Goal: Information Seeking & Learning: Learn about a topic

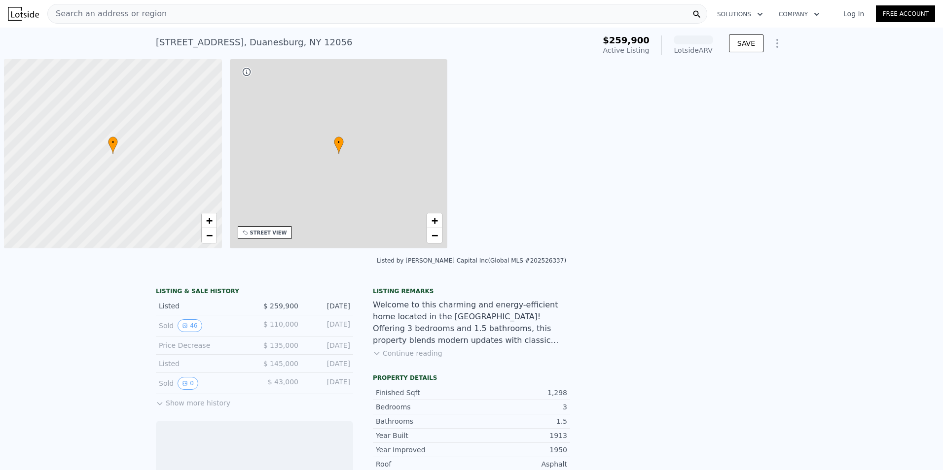
scroll to position [0, 4]
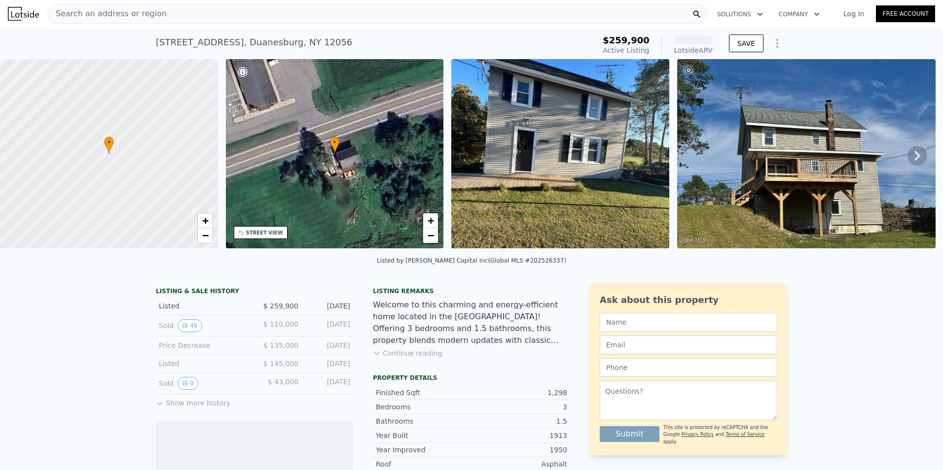
click at [907, 161] on icon at bounding box center [917, 156] width 20 height 20
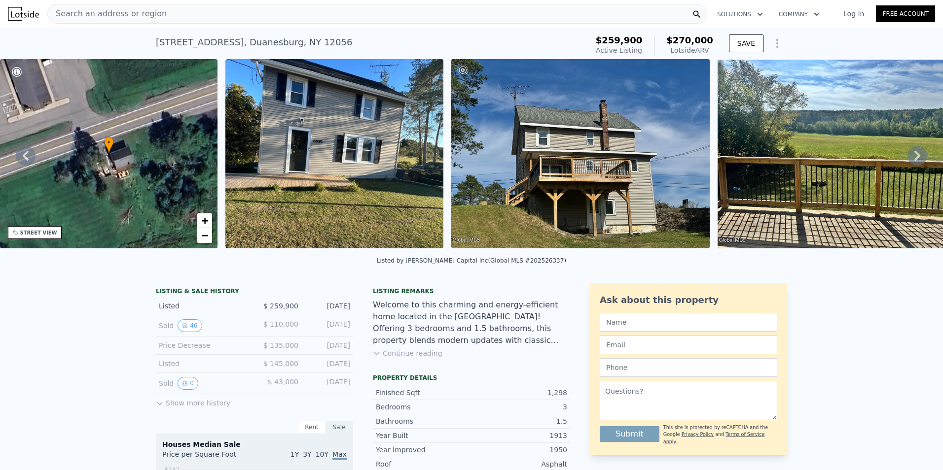
click at [907, 160] on icon at bounding box center [917, 156] width 20 height 20
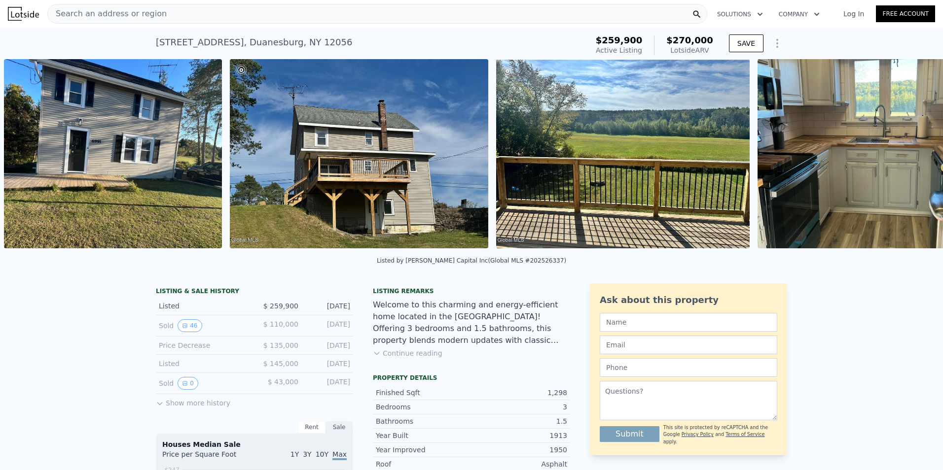
click at [907, 160] on img at bounding box center [866, 153] width 218 height 189
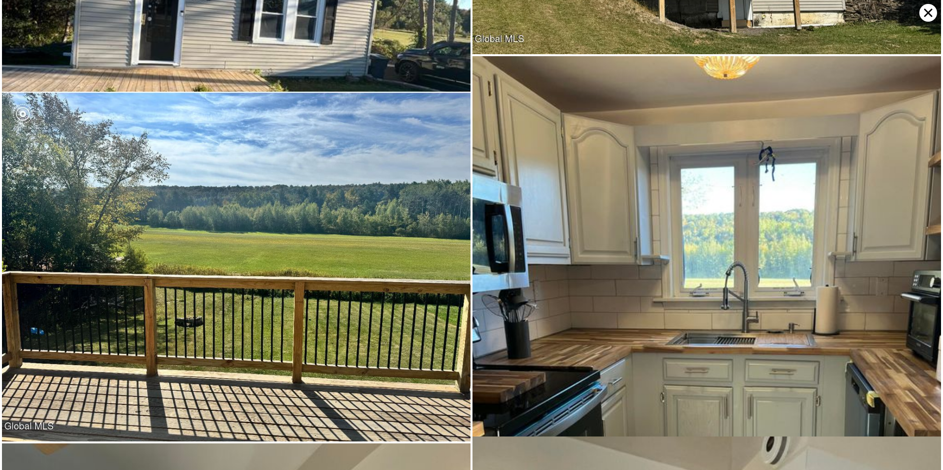
scroll to position [381, 0]
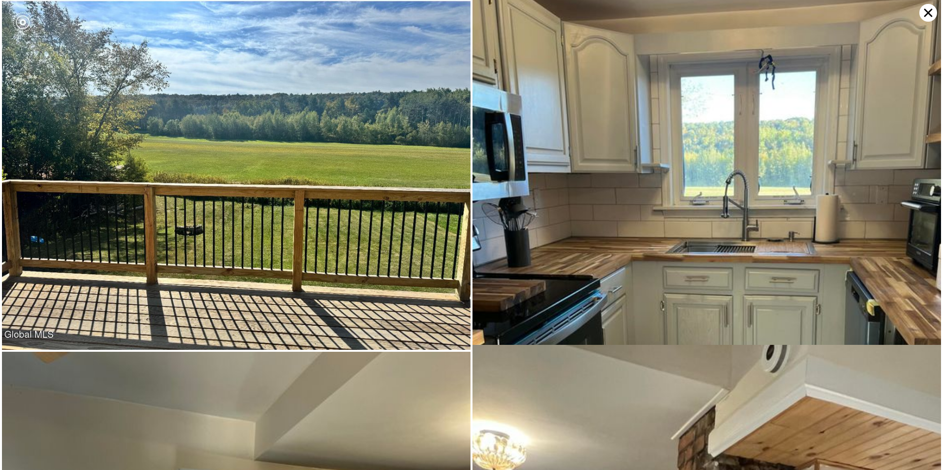
drag, startPoint x: 907, startPoint y: 160, endPoint x: 929, endPoint y: 14, distance: 147.1
click at [929, 14] on icon at bounding box center [928, 13] width 18 height 18
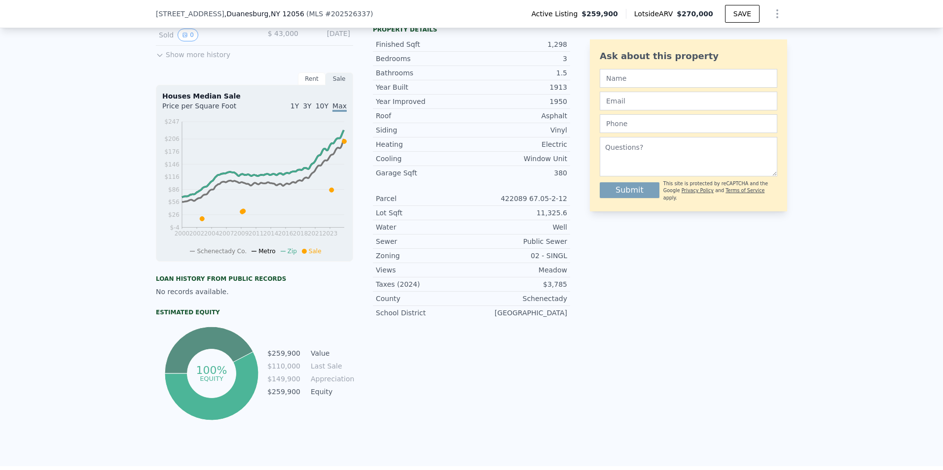
scroll to position [144, 0]
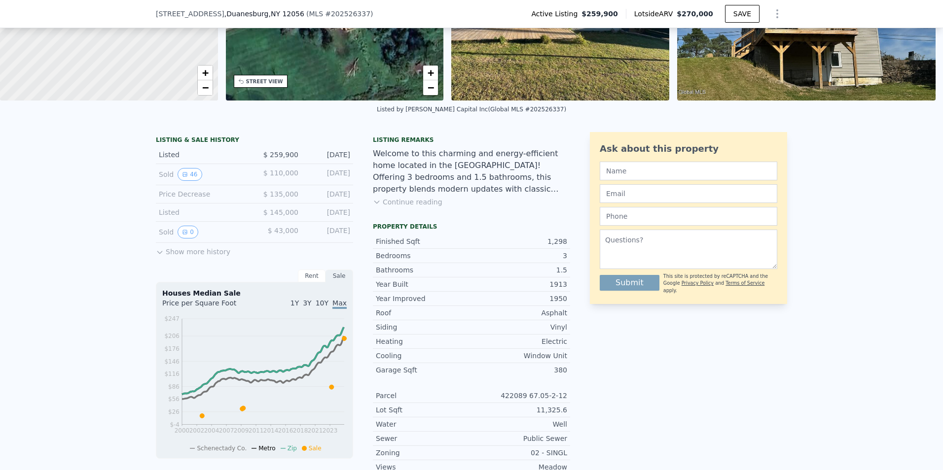
click at [162, 257] on button "Show more history" at bounding box center [193, 250] width 74 height 14
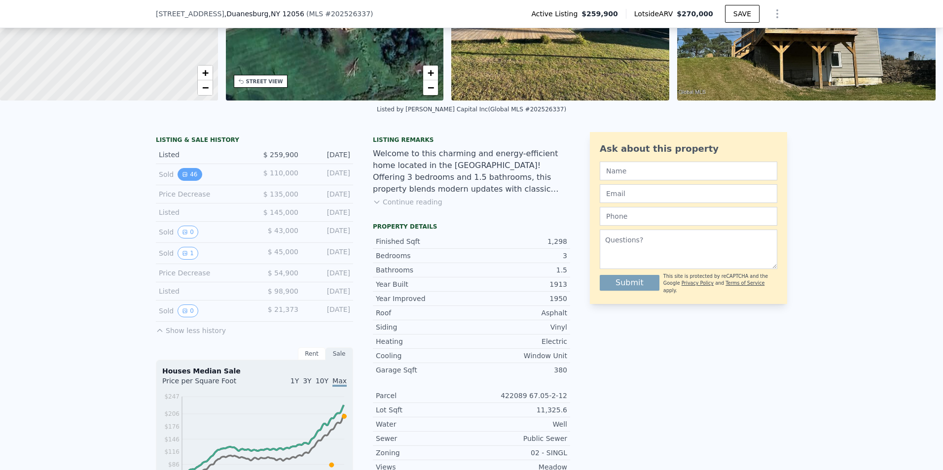
click at [183, 176] on icon "View historical data" at bounding box center [185, 175] width 4 height 4
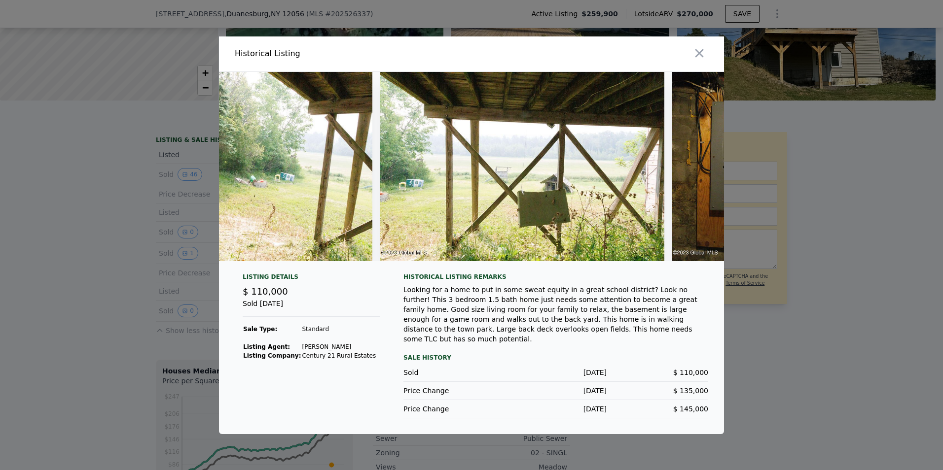
scroll to position [0, 11149]
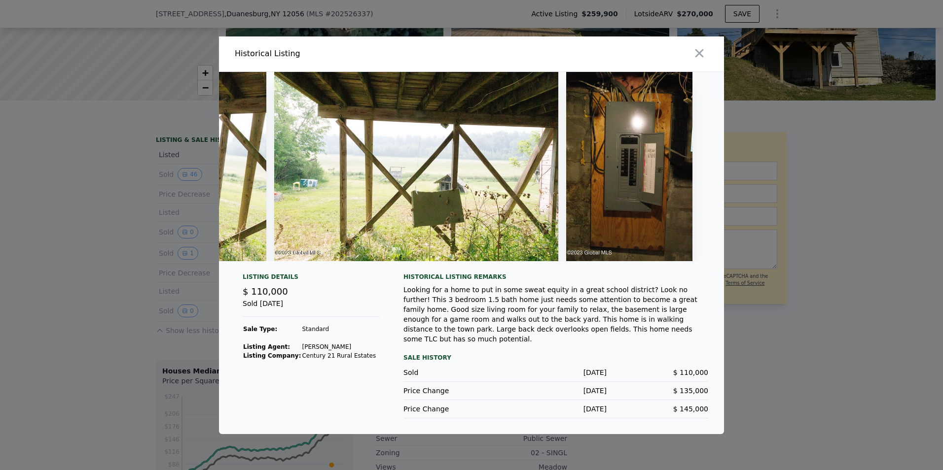
click at [781, 191] on div at bounding box center [471, 235] width 943 height 470
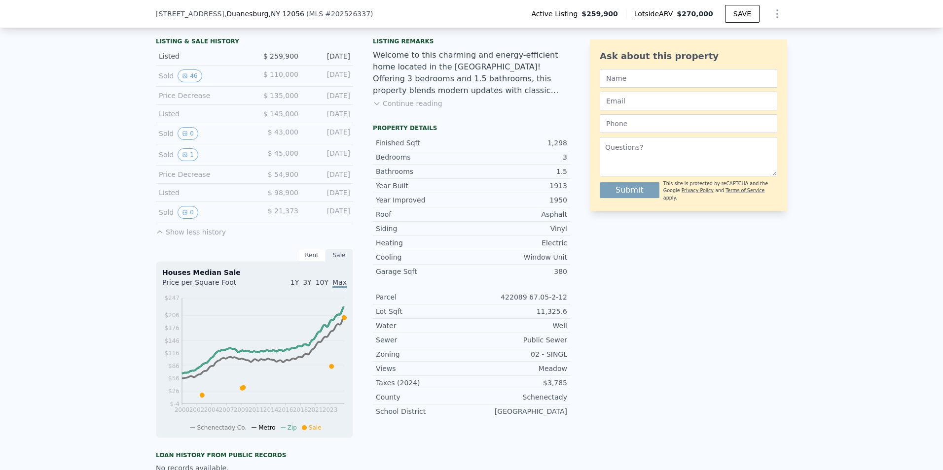
scroll to position [0, 0]
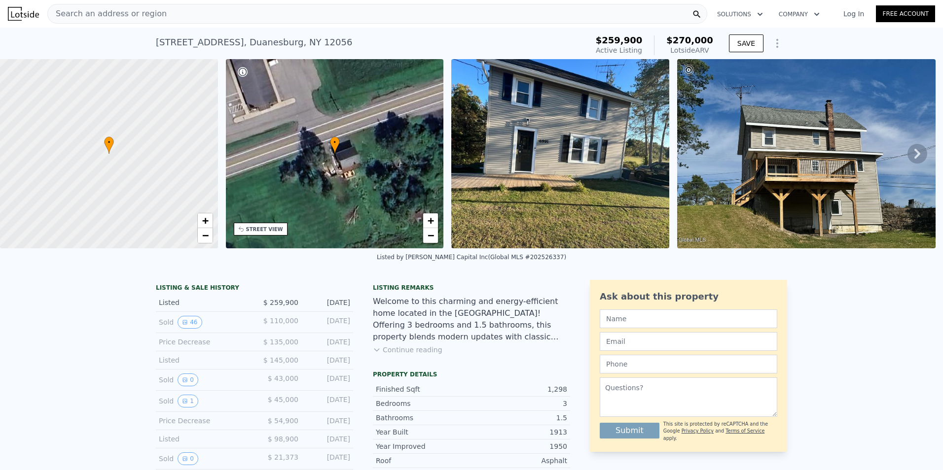
click at [92, 14] on span "Search an address or region" at bounding box center [107, 14] width 119 height 12
click at [24, 111] on div at bounding box center [108, 153] width 261 height 227
click at [198, 17] on div "Search an address or region" at bounding box center [377, 14] width 660 height 20
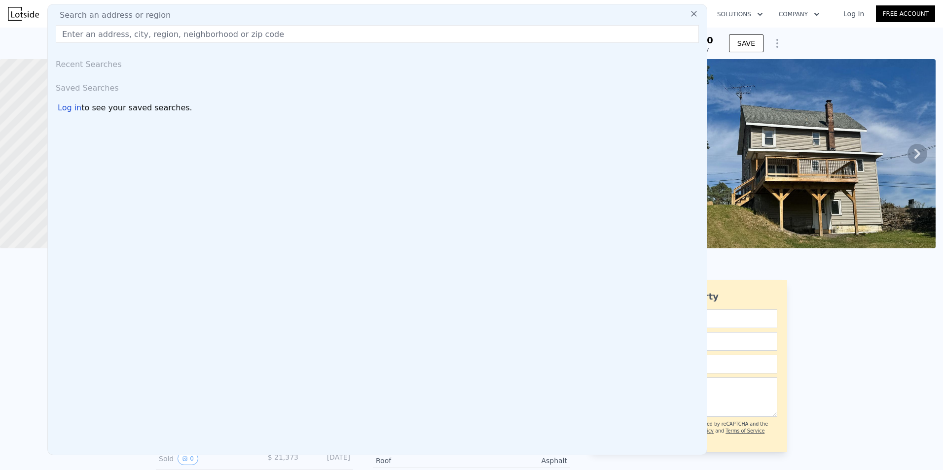
click at [176, 37] on input "text" at bounding box center [377, 34] width 643 height 18
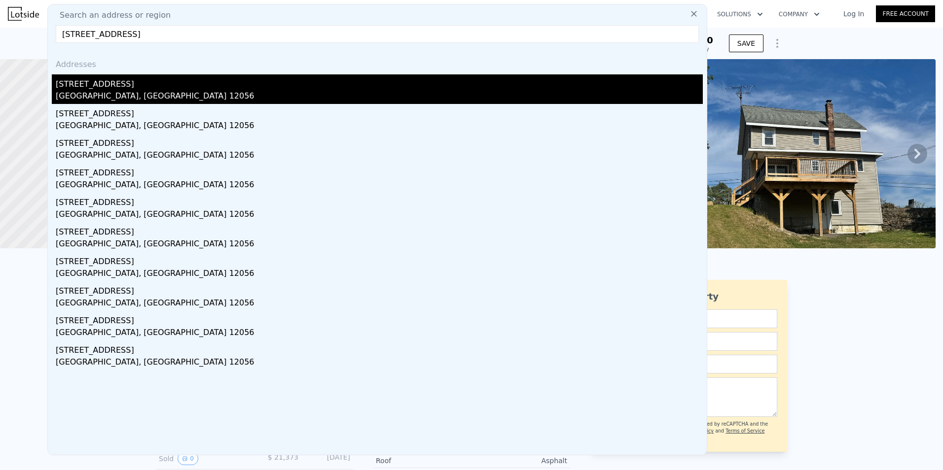
type input "6699 Duanesburg road"
click at [157, 93] on div "[GEOGRAPHIC_DATA], [GEOGRAPHIC_DATA] 12056" at bounding box center [379, 97] width 647 height 14
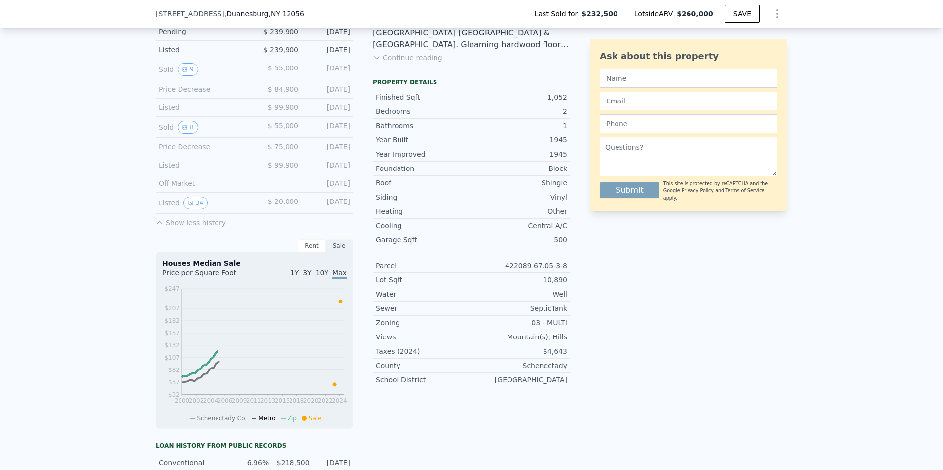
scroll to position [243, 0]
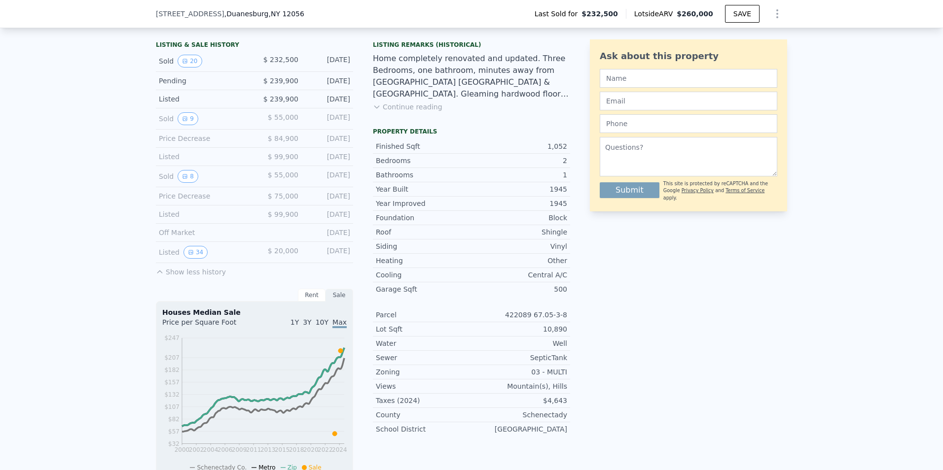
click at [161, 277] on button "Show less history" at bounding box center [191, 270] width 70 height 14
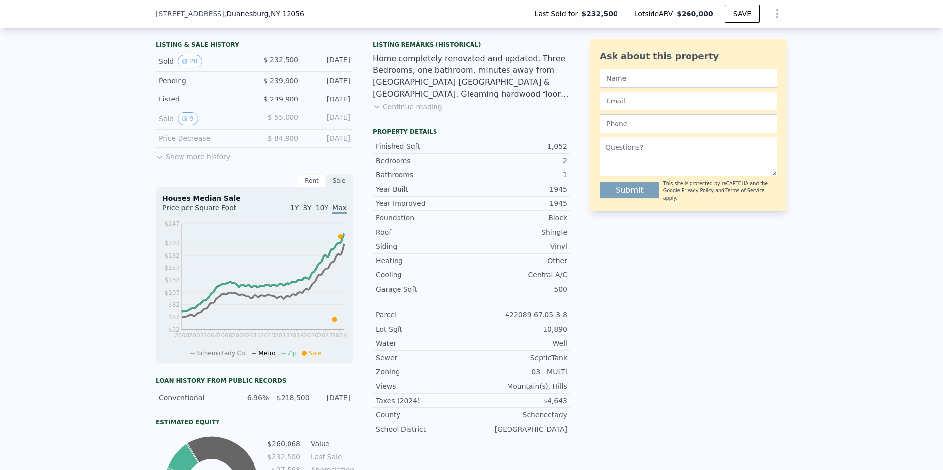
click at [158, 161] on icon at bounding box center [160, 157] width 8 height 8
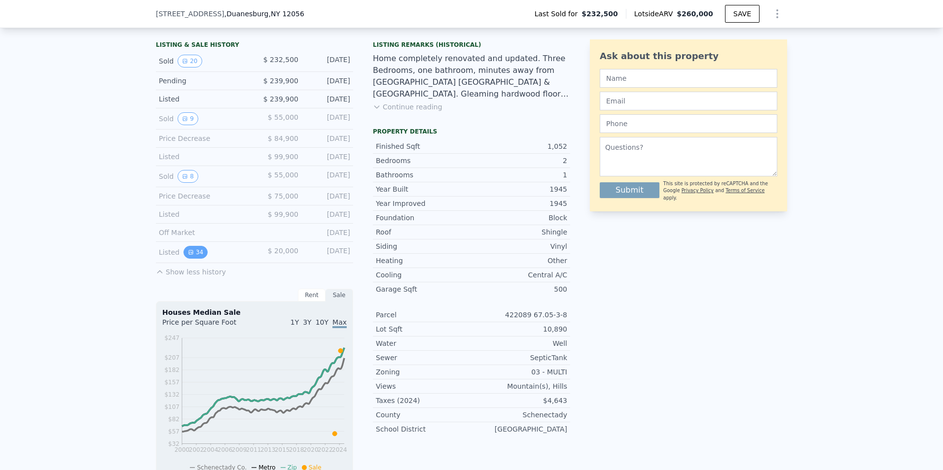
click at [189, 254] on icon "View historical data" at bounding box center [191, 252] width 4 height 4
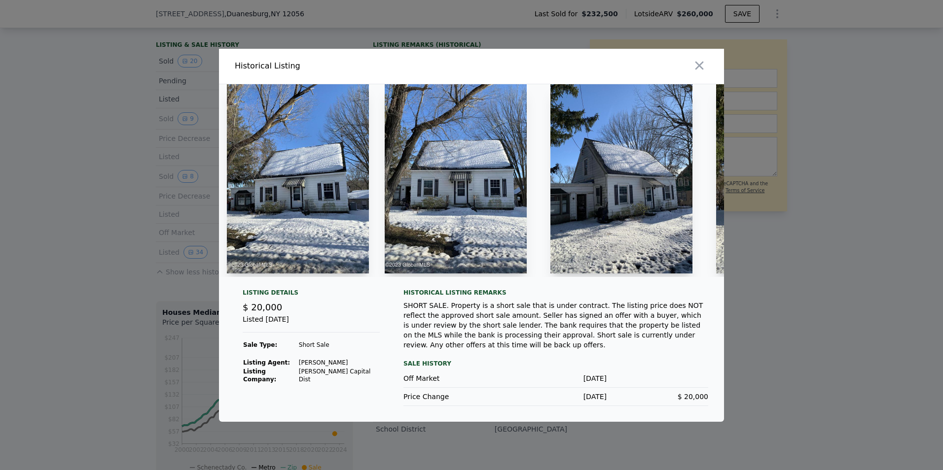
click at [306, 207] on img at bounding box center [298, 178] width 142 height 189
drag, startPoint x: 298, startPoint y: 206, endPoint x: 587, endPoint y: 316, distance: 309.6
click at [587, 316] on div "SHORT SALE. Property is a short sale that is under contract. The listing price …" at bounding box center [555, 325] width 305 height 49
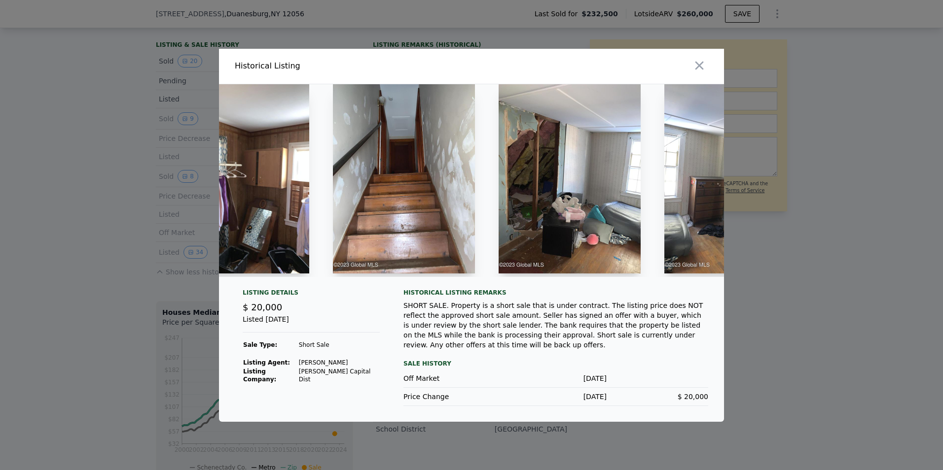
scroll to position [0, 4489]
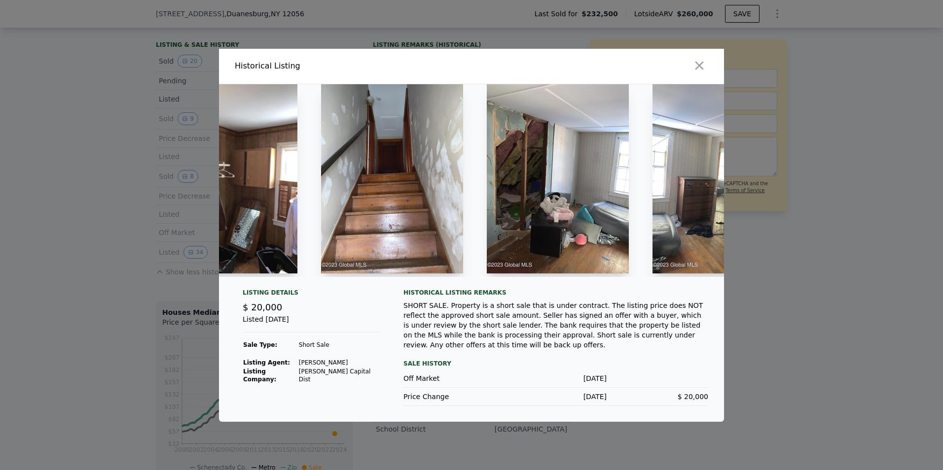
drag, startPoint x: 608, startPoint y: 278, endPoint x: 622, endPoint y: 279, distance: 14.3
click at [622, 277] on div at bounding box center [471, 180] width 505 height 193
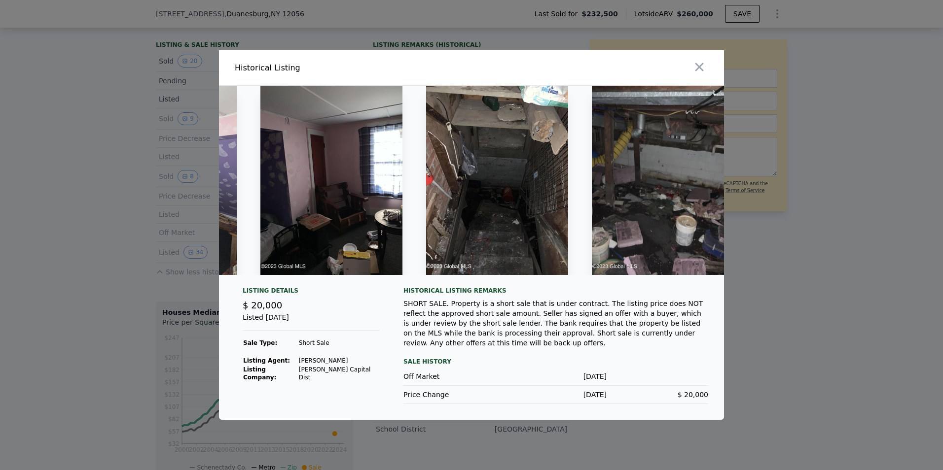
scroll to position [0, 5403]
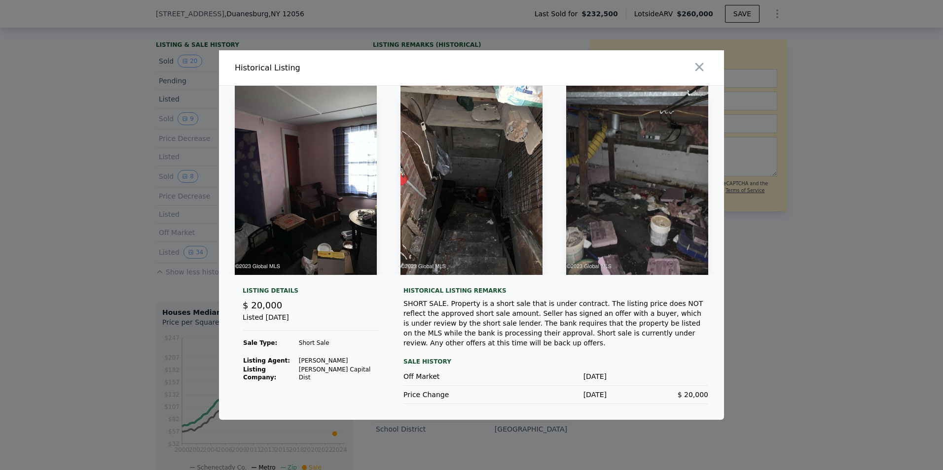
click at [286, 318] on div "Listing Details $ 20,000 Listed Mar 18, 2023 Sale Type: Short Sale Listing Agen…" at bounding box center [311, 345] width 153 height 117
click at [178, 310] on div at bounding box center [471, 235] width 943 height 470
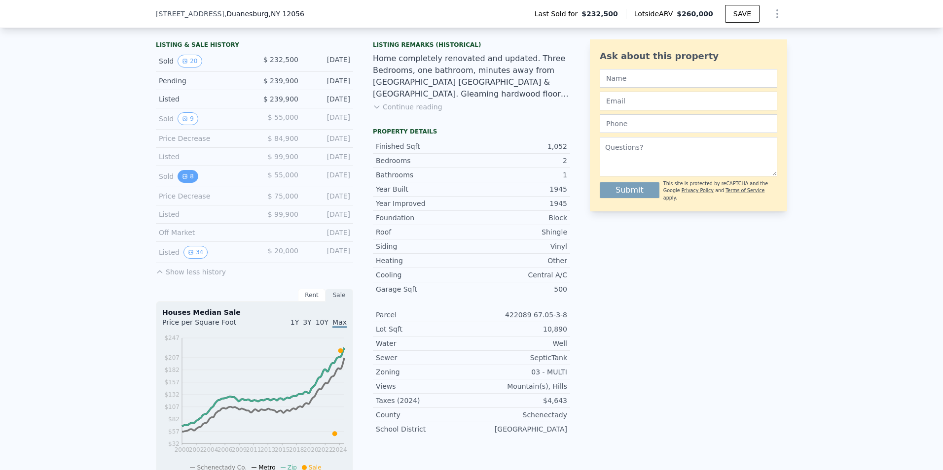
click at [184, 182] on button "8" at bounding box center [187, 176] width 21 height 13
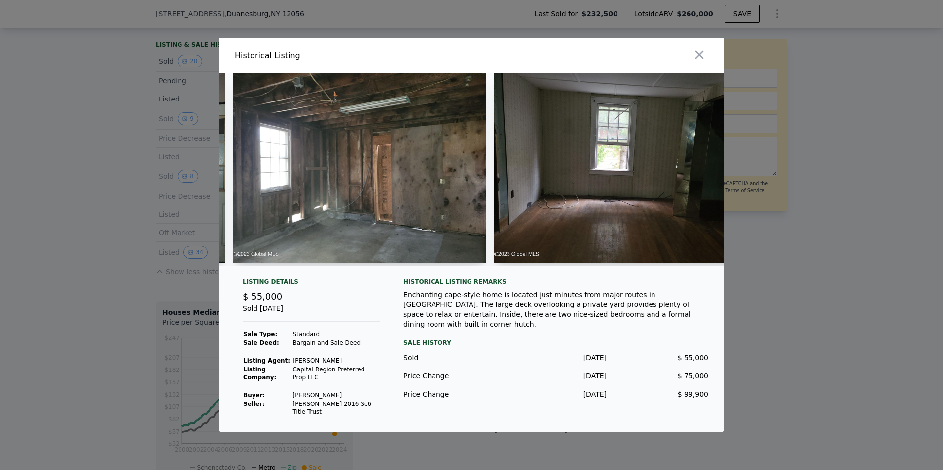
scroll to position [0, 1132]
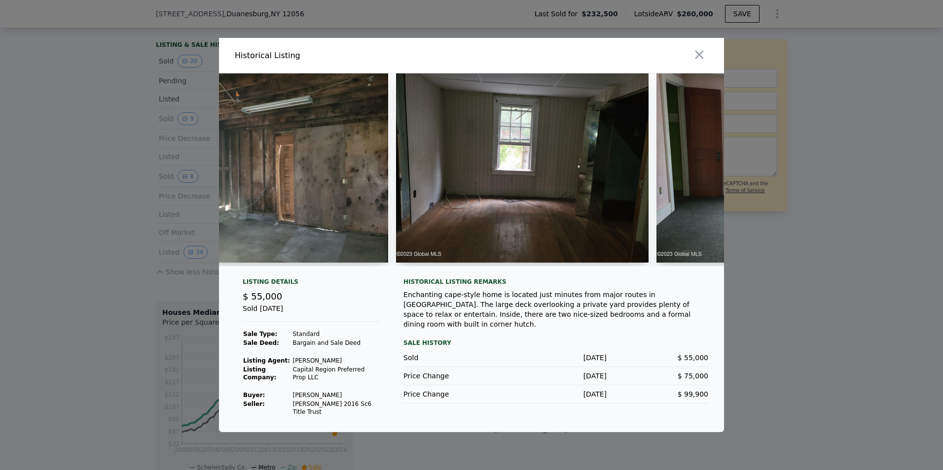
click at [758, 251] on div at bounding box center [471, 235] width 943 height 470
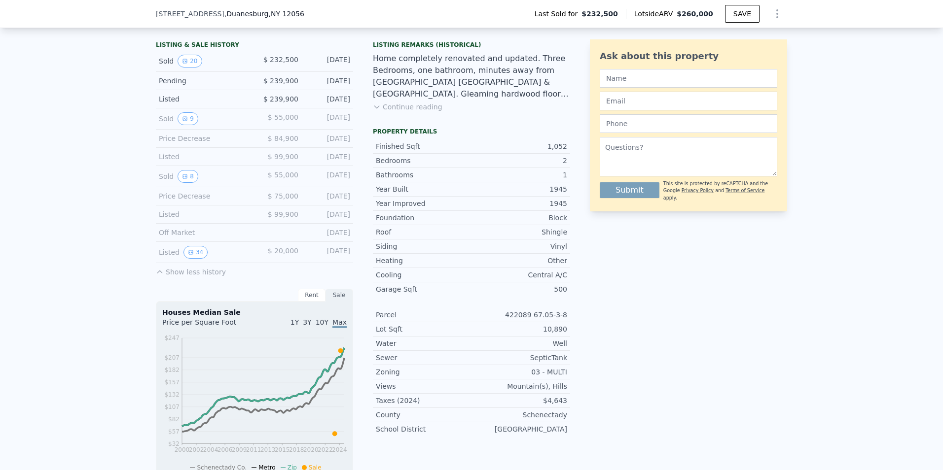
click at [191, 277] on button "Show less history" at bounding box center [191, 270] width 70 height 14
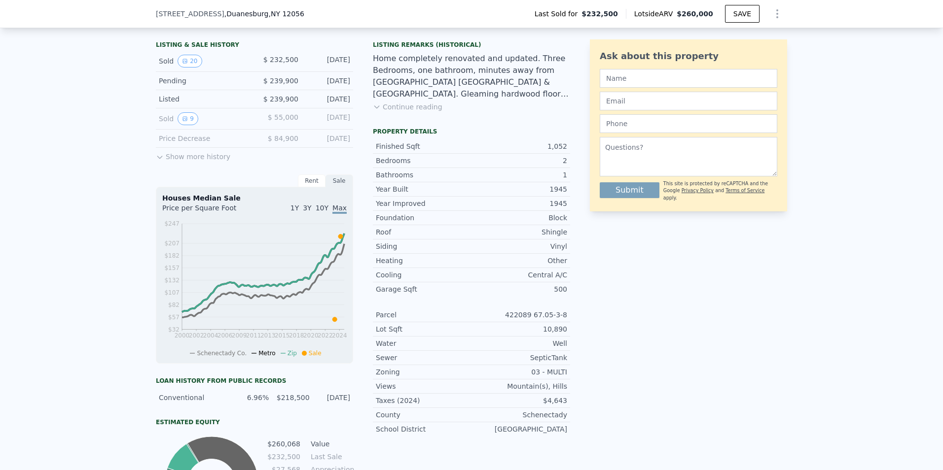
click at [183, 162] on button "Show more history" at bounding box center [193, 155] width 74 height 14
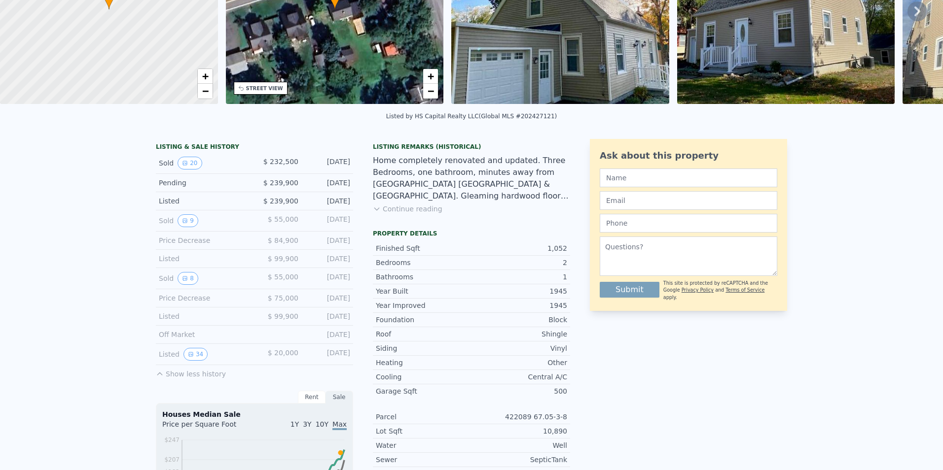
scroll to position [0, 0]
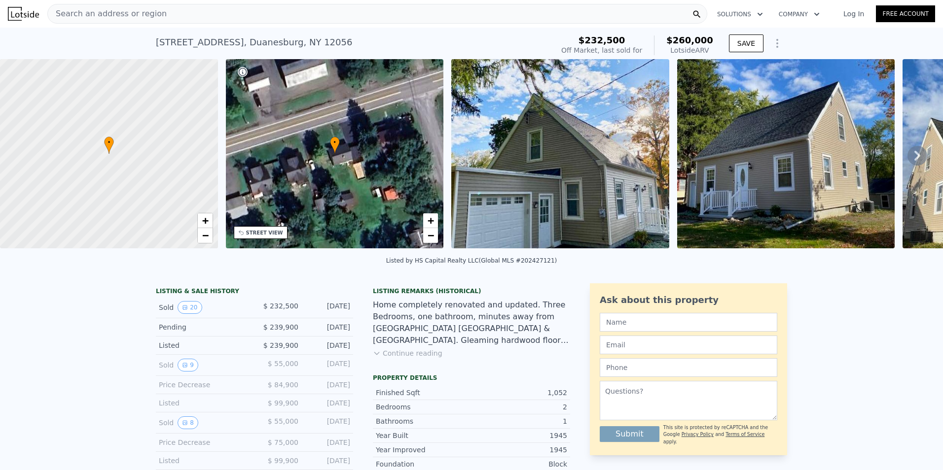
click at [205, 13] on div "Search an address or region" at bounding box center [377, 14] width 660 height 20
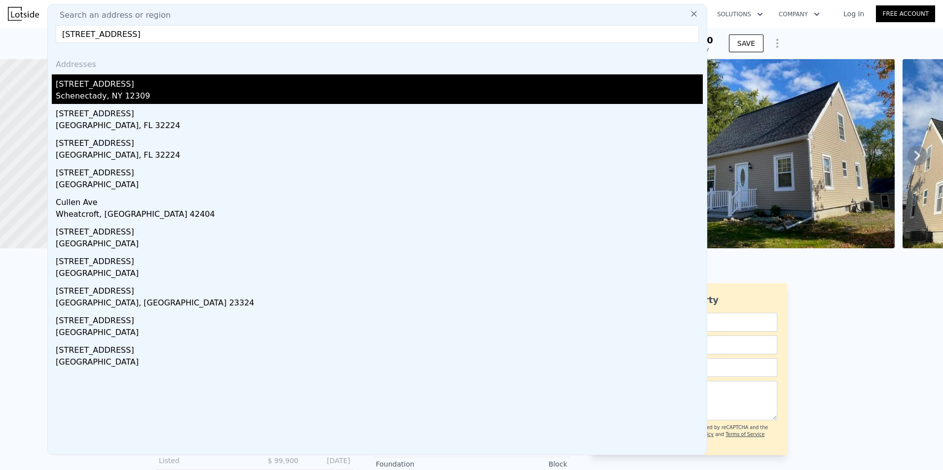
type input "1222 cullen ave"
click at [117, 77] on div "[STREET_ADDRESS]" at bounding box center [379, 82] width 647 height 16
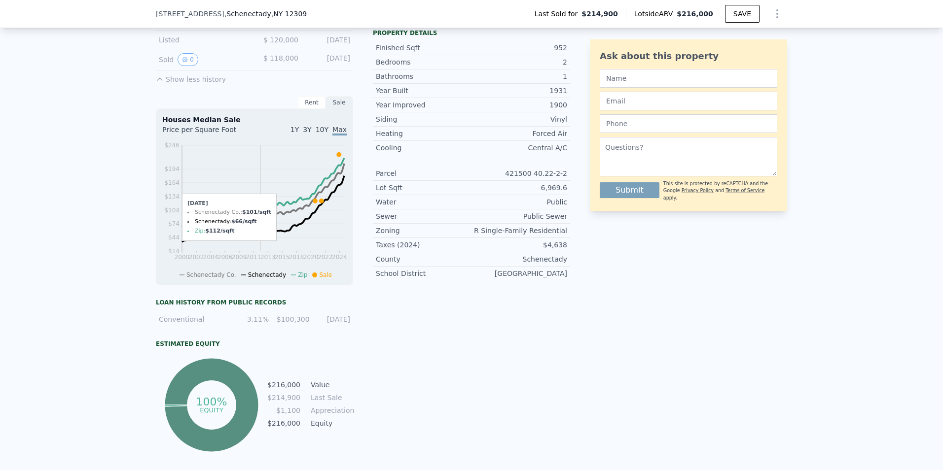
scroll to position [243, 0]
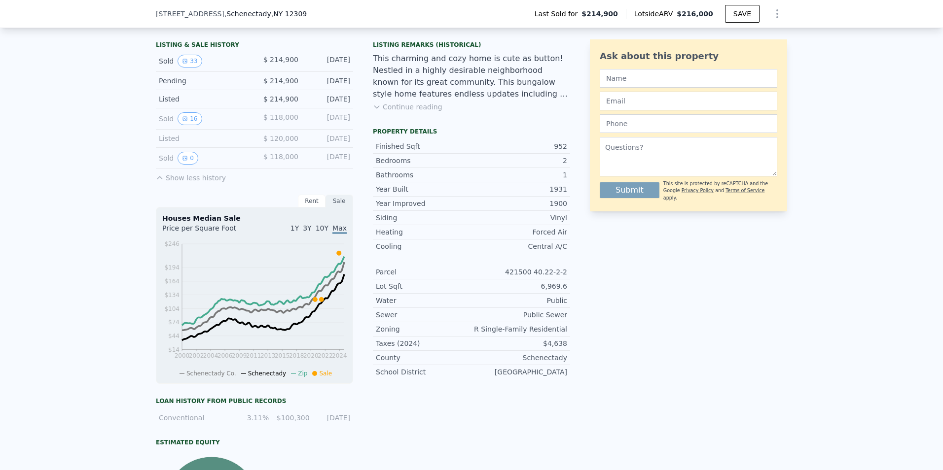
click at [167, 183] on button "Show less history" at bounding box center [191, 176] width 70 height 14
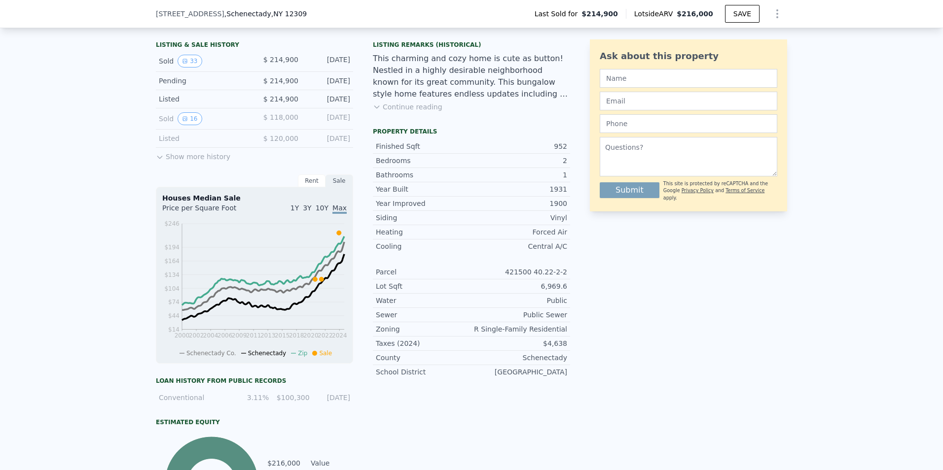
click at [167, 162] on button "Show more history" at bounding box center [193, 155] width 74 height 14
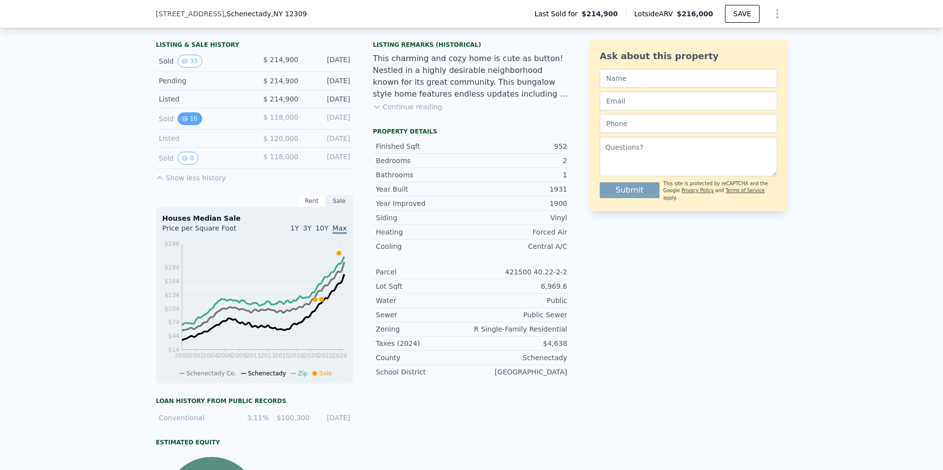
click at [184, 125] on button "16" at bounding box center [189, 118] width 24 height 13
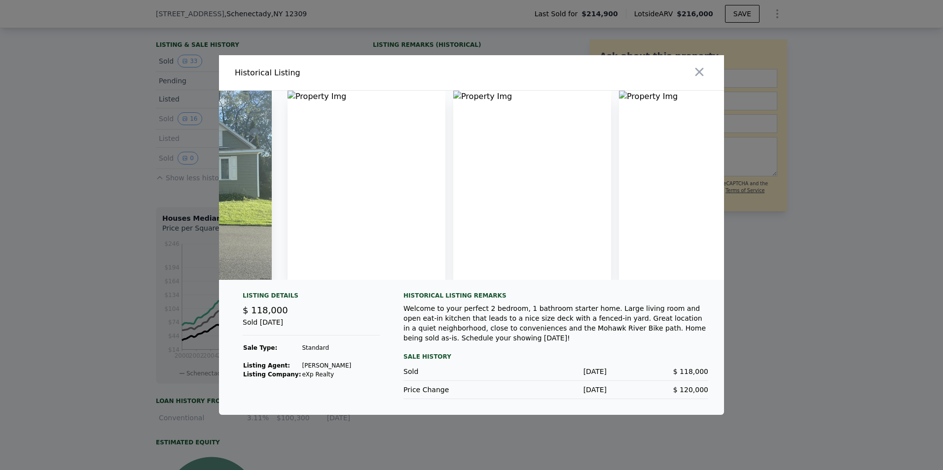
scroll to position [0, 0]
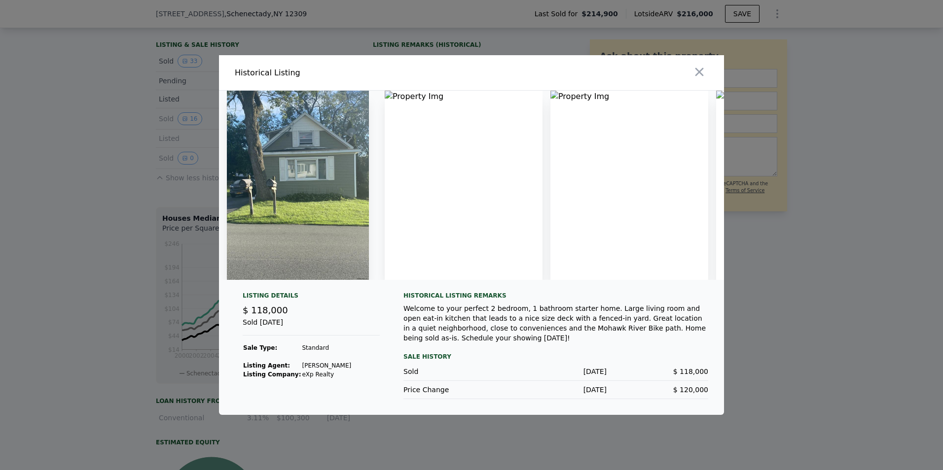
click at [451, 208] on img at bounding box center [464, 185] width 158 height 189
click at [108, 200] on div at bounding box center [471, 235] width 943 height 470
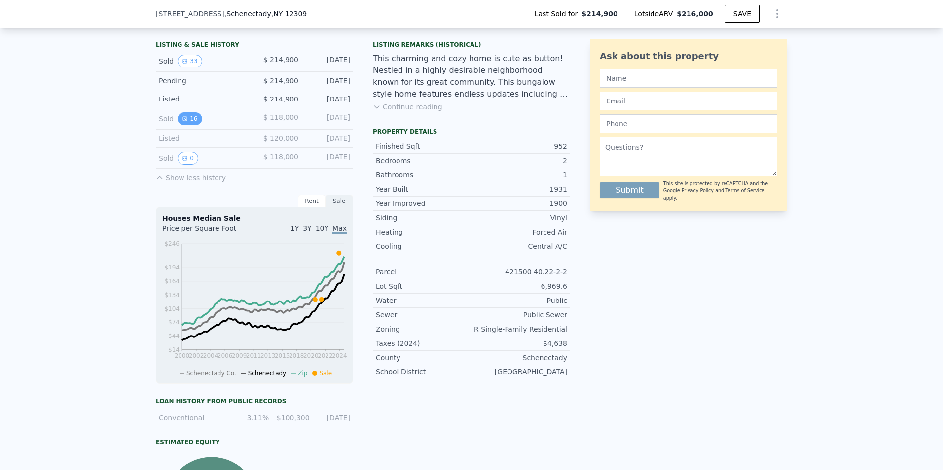
click at [187, 125] on button "16" at bounding box center [189, 118] width 24 height 13
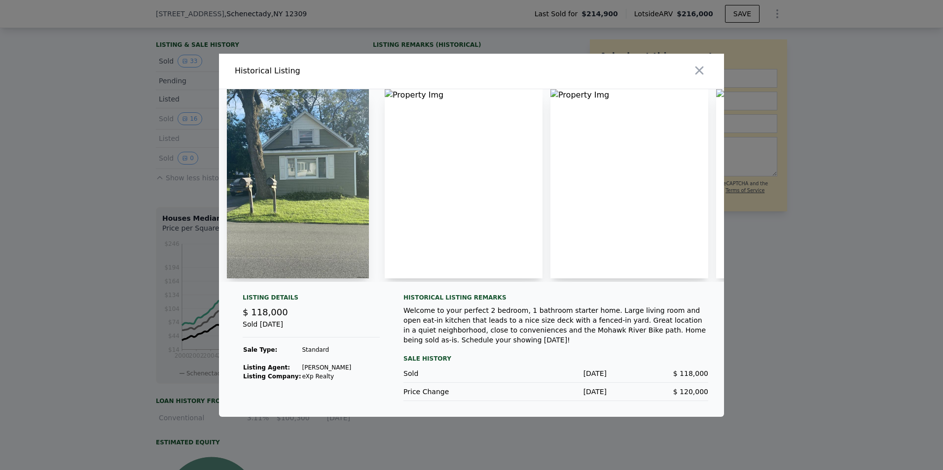
drag, startPoint x: 307, startPoint y: 291, endPoint x: 366, endPoint y: 286, distance: 59.9
click at [367, 286] on div at bounding box center [471, 189] width 505 height 201
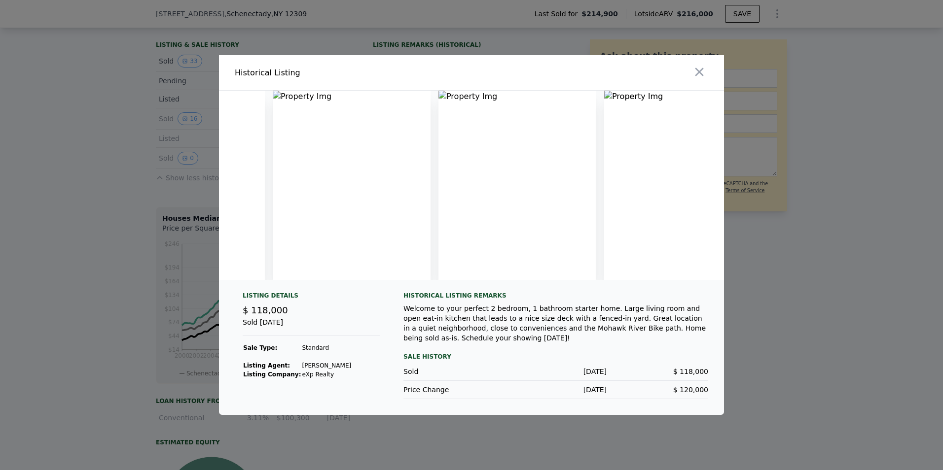
scroll to position [0, 2116]
click at [758, 262] on div at bounding box center [471, 235] width 943 height 470
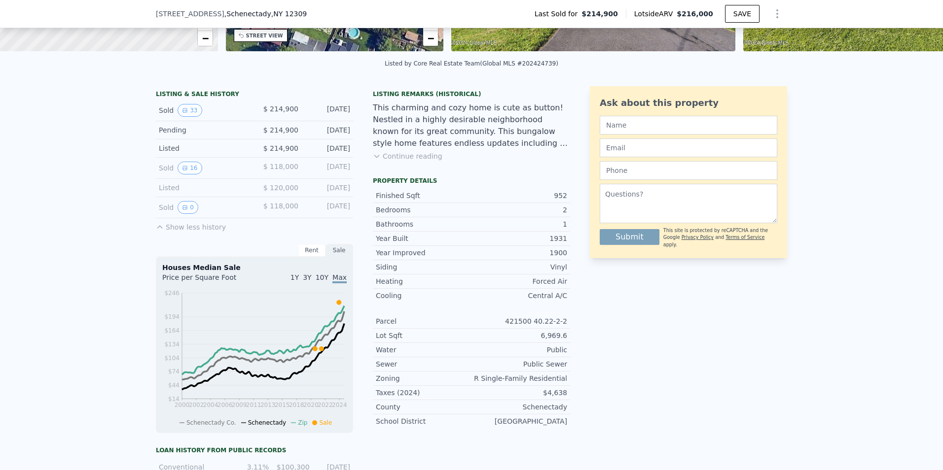
scroll to position [0, 0]
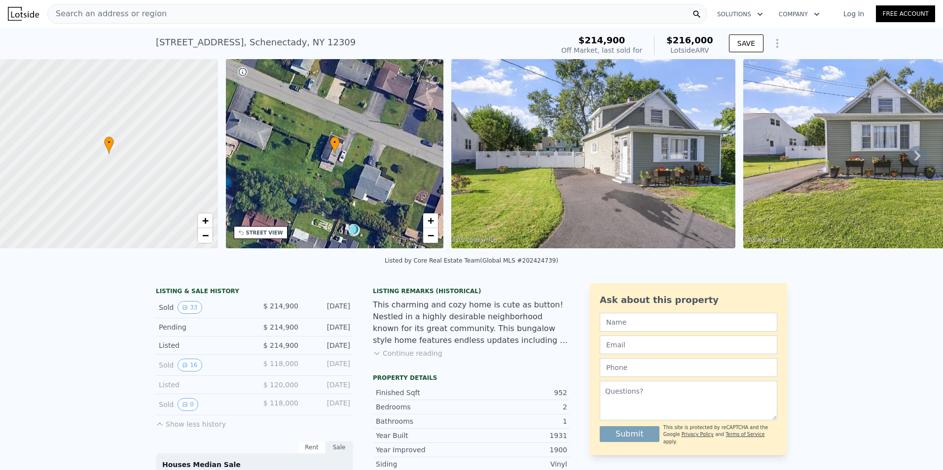
click at [183, 15] on div "Search an address or region" at bounding box center [377, 14] width 660 height 20
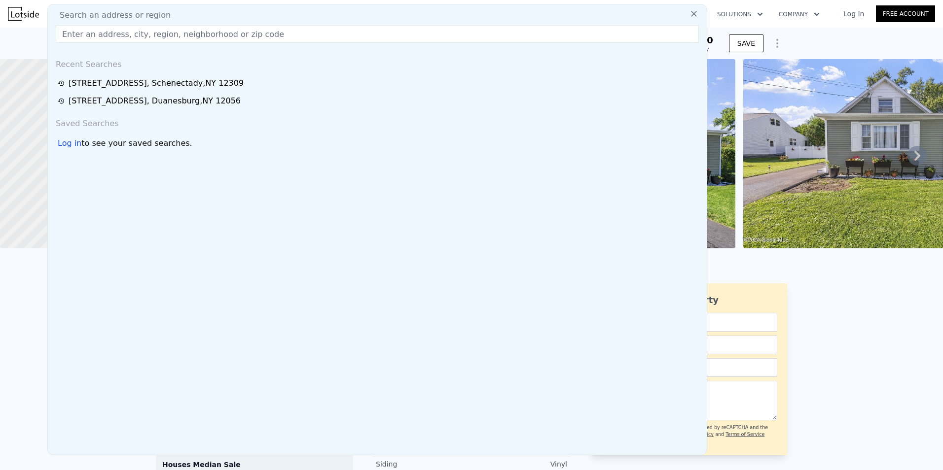
type input "2"
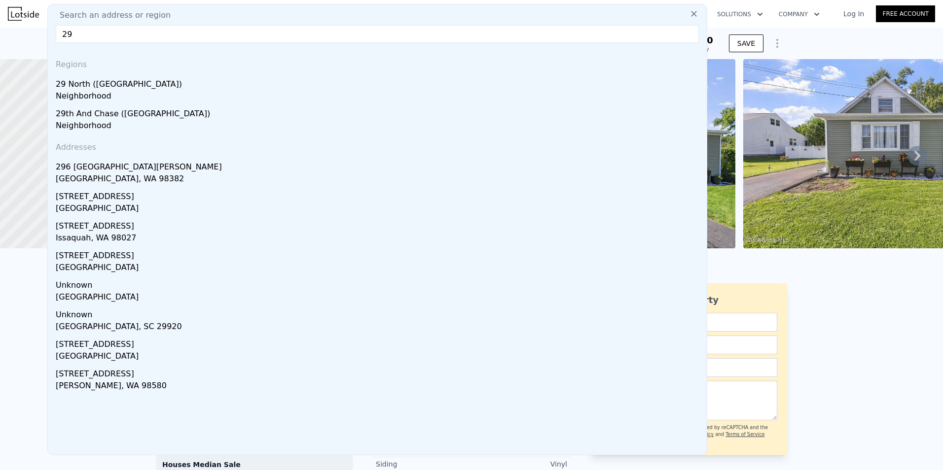
type input "2"
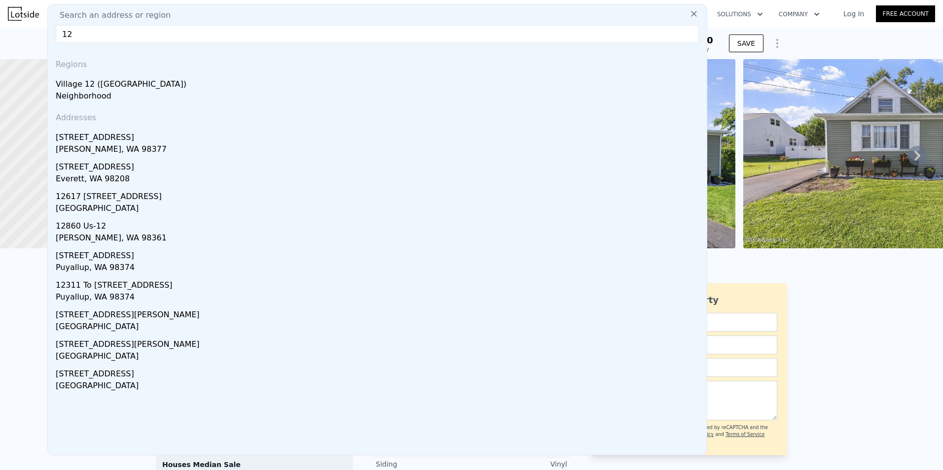
type input "1"
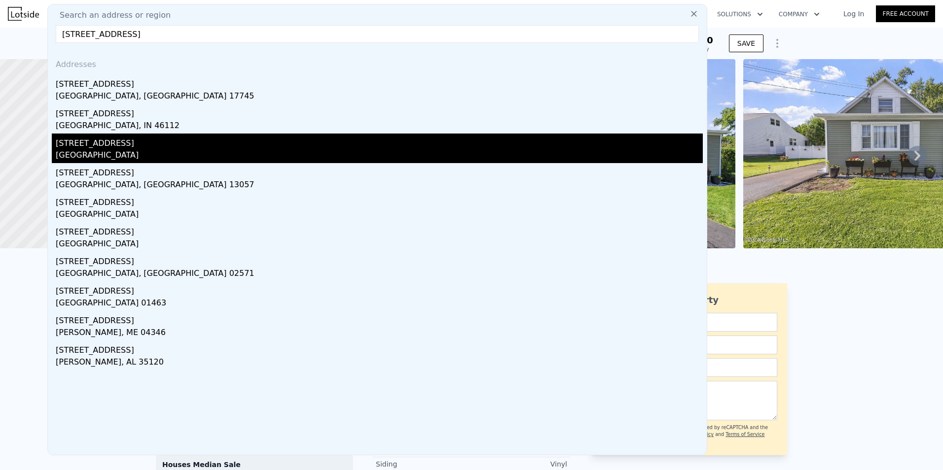
type input "29 parkwood drive"
click at [216, 155] on div "Albany County, NY 12205" at bounding box center [379, 156] width 647 height 14
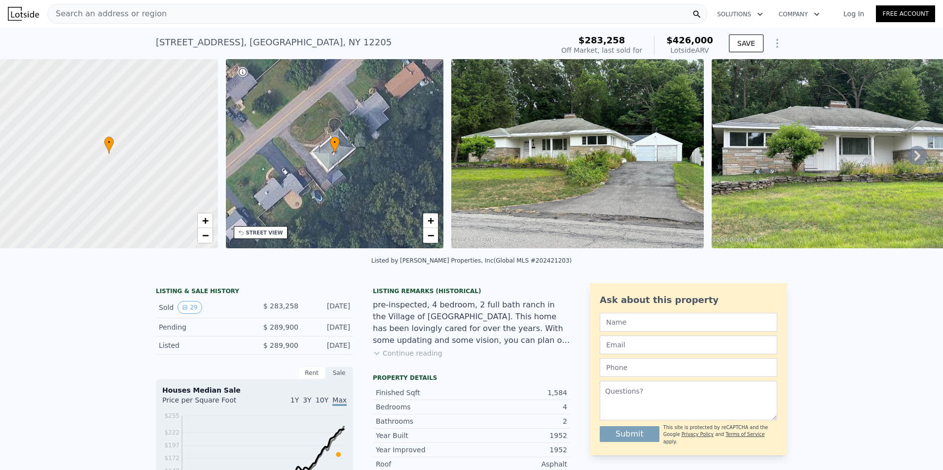
click at [192, 13] on div "Search an address or region" at bounding box center [377, 14] width 660 height 20
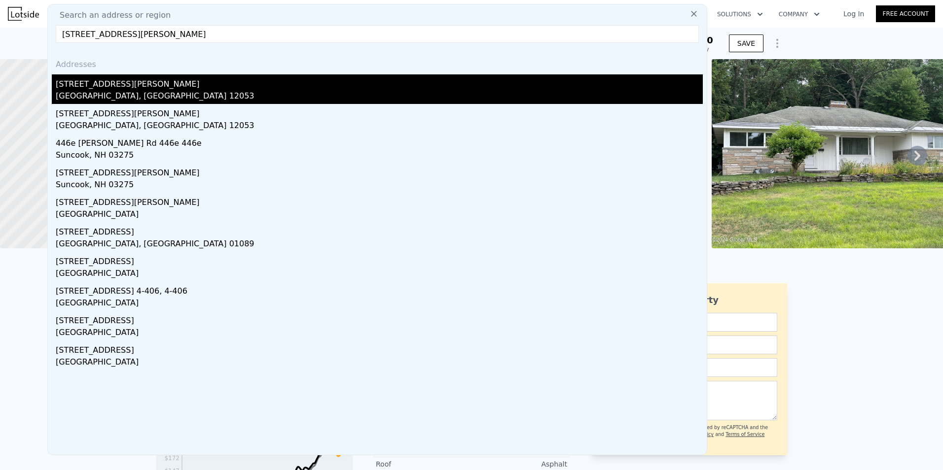
type input "44 colliton road"
click at [173, 83] on div "44 Colliton Rd" at bounding box center [379, 82] width 647 height 16
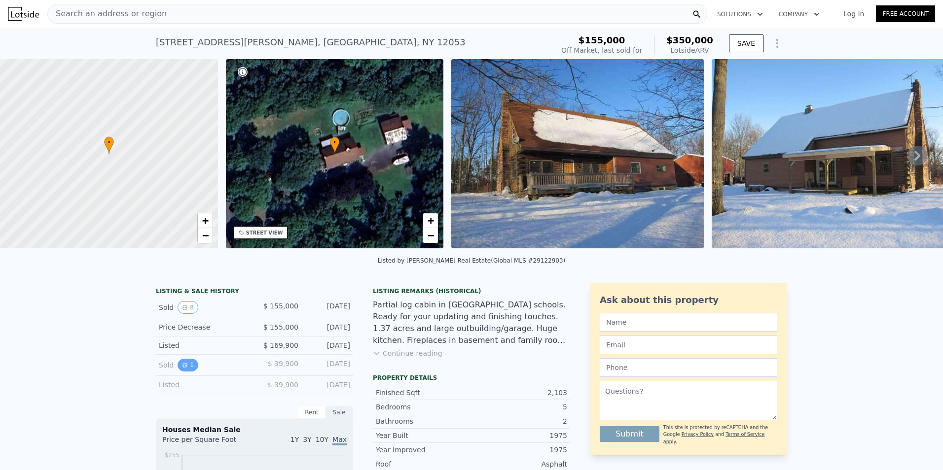
click at [190, 372] on button "1" at bounding box center [187, 365] width 21 height 13
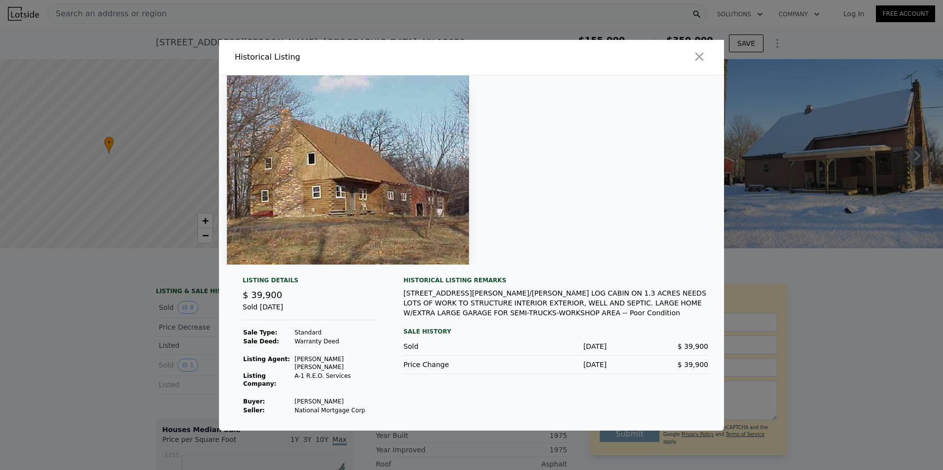
click at [123, 357] on div at bounding box center [471, 235] width 943 height 470
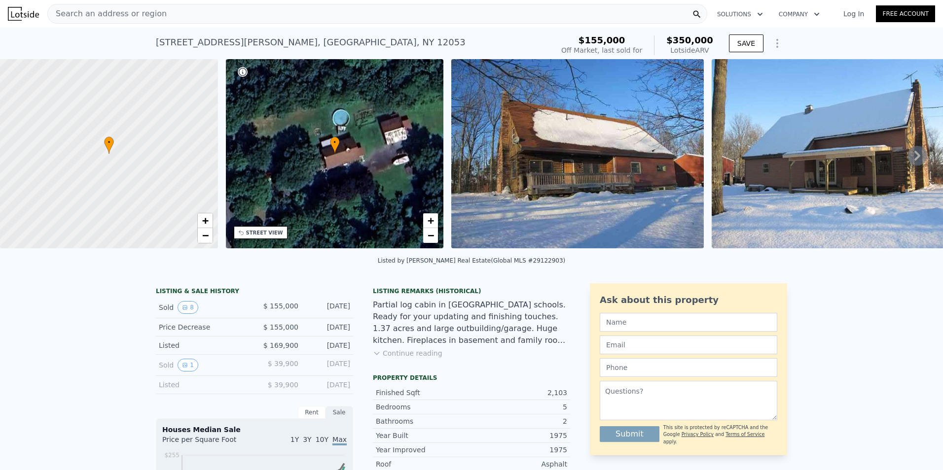
click at [912, 157] on icon at bounding box center [917, 156] width 20 height 20
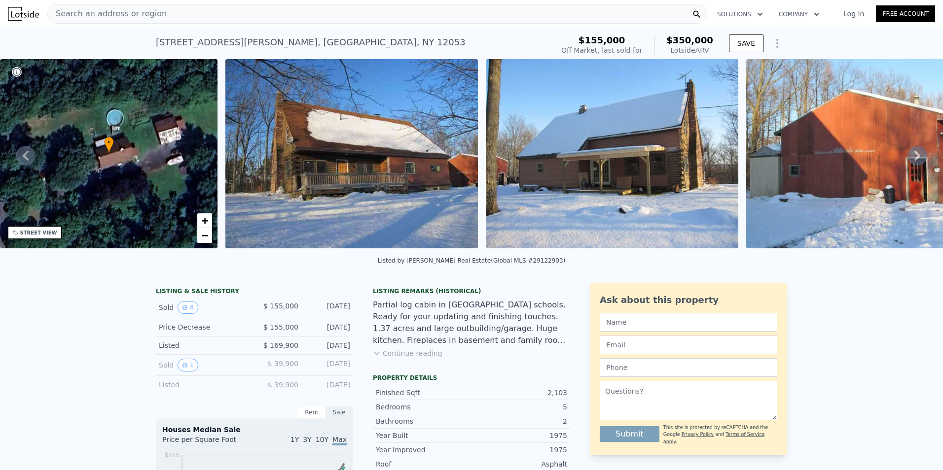
click at [912, 157] on icon at bounding box center [917, 156] width 20 height 20
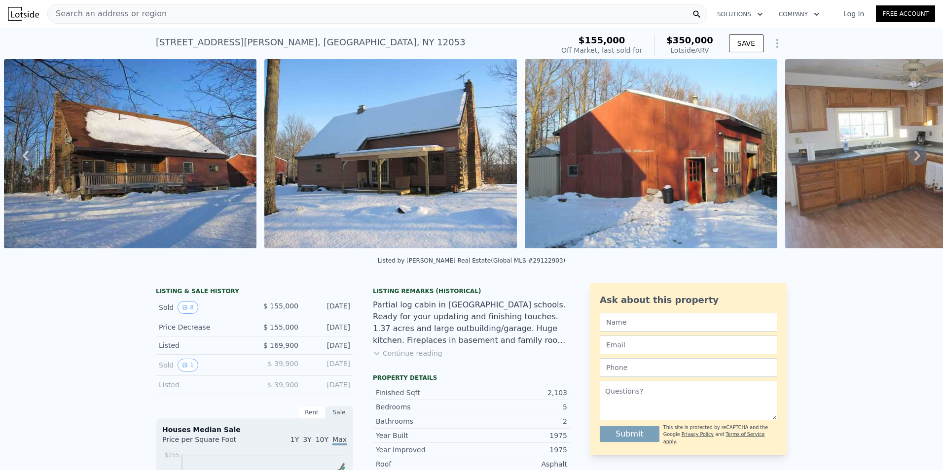
click at [663, 186] on img at bounding box center [651, 153] width 252 height 189
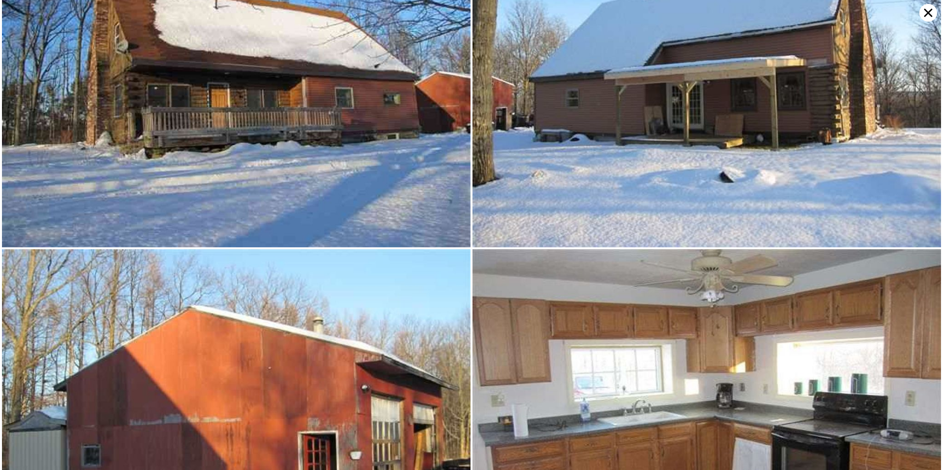
scroll to position [0, 0]
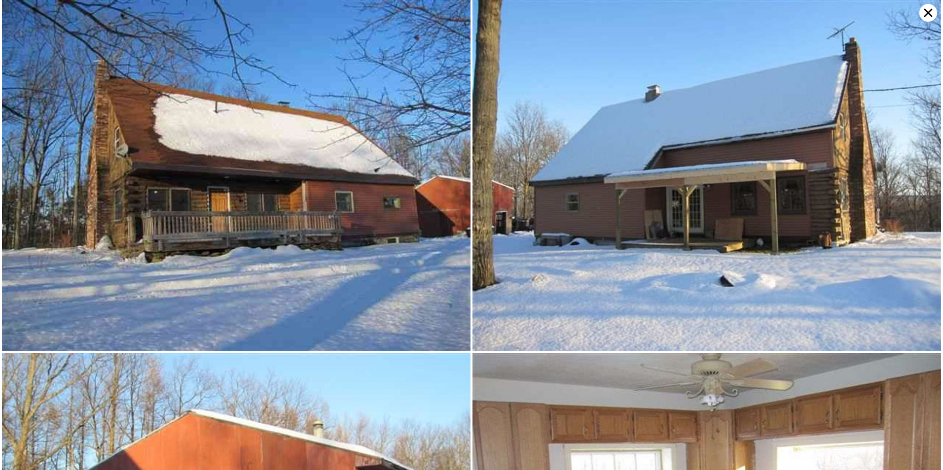
type input "2"
type input "1"
type input "2.5"
type input "1144"
type input "2200"
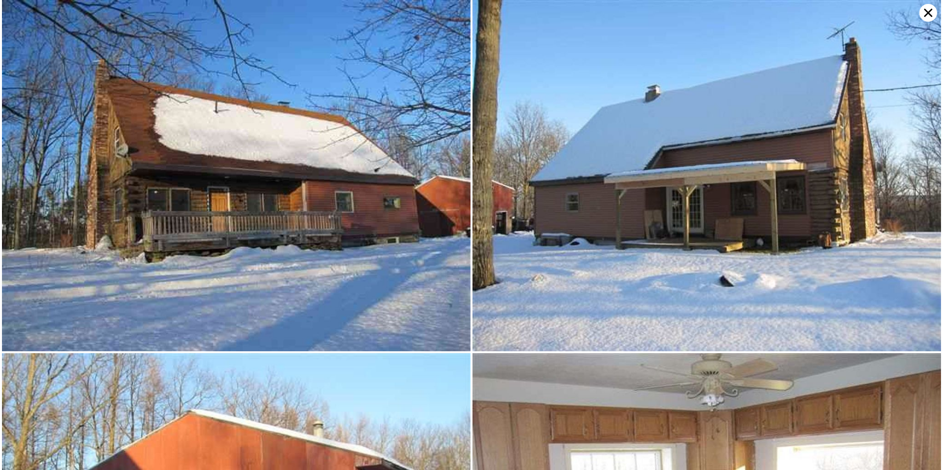
type input "6969.6"
type input "16988.4"
type input "$ 426,000"
type input "5"
type input "$ 94,517"
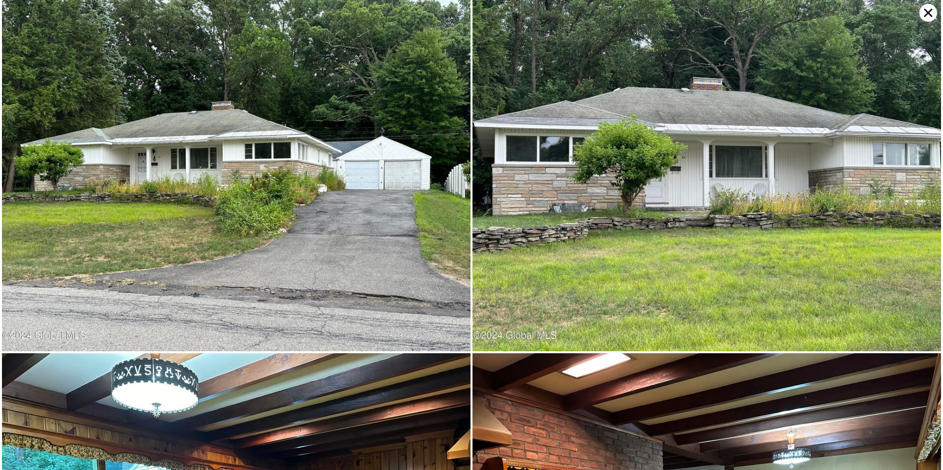
type input "0"
type input "2"
type input "738"
type input "1299"
type input "3920.3999999999996"
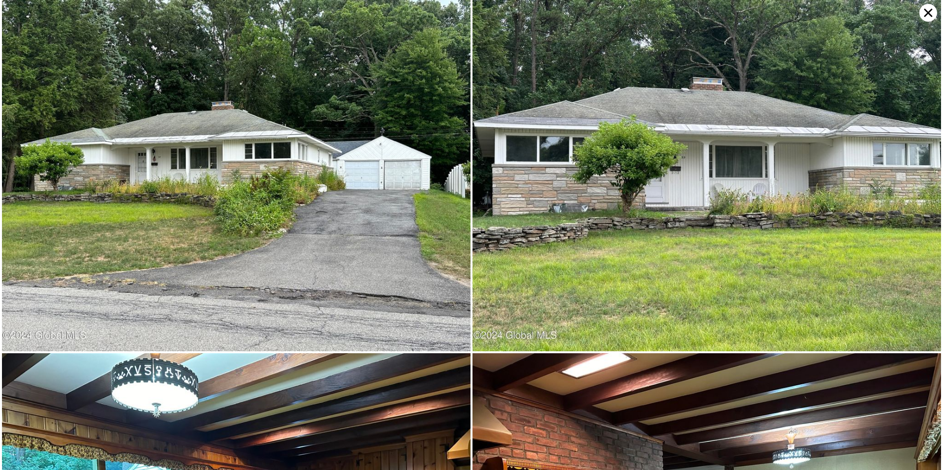
type input "11325.6"
type input "$ 216,000"
type input "-$ 29,089"
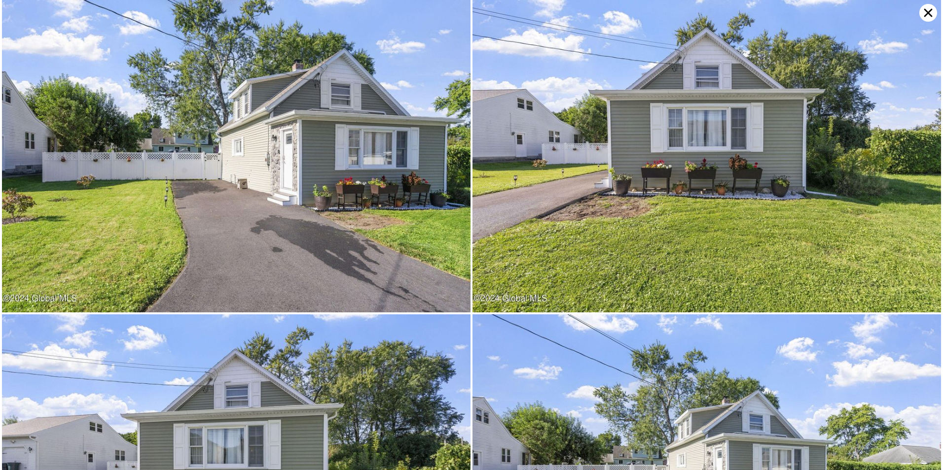
type input "3"
type input "1"
type input "1.5"
type input "1272"
type input "1298"
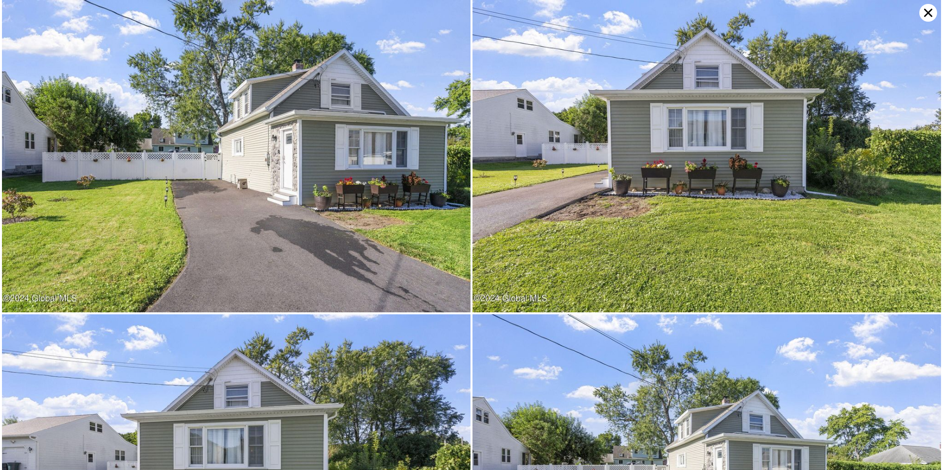
type input "11325.6"
type input "$ 260,000"
type input "4"
type input "-$ 4,371"
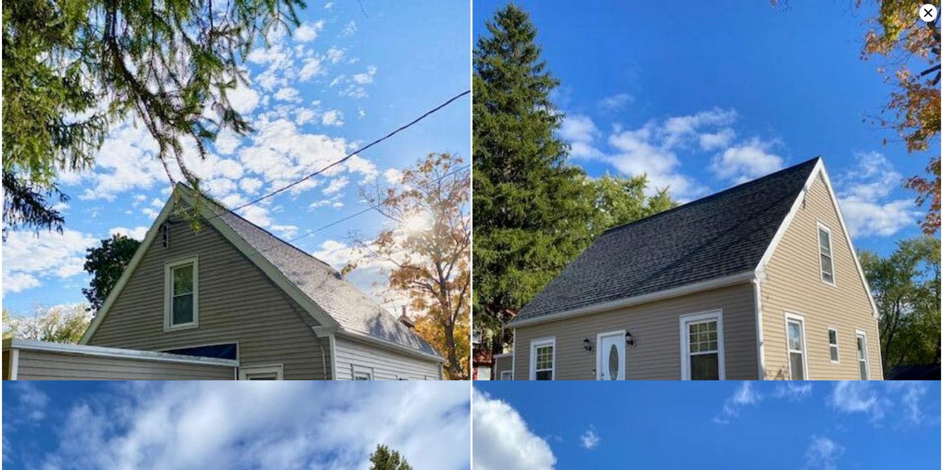
type input "2"
type input "1"
type input "1052"
type input "1272"
type input "10890"
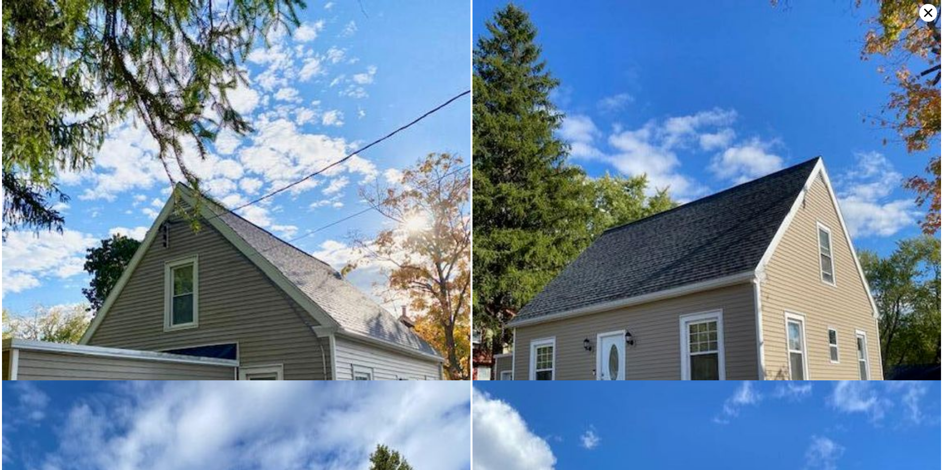
type input "$ 270,000"
type input "5"
type input "-$ 25,949"
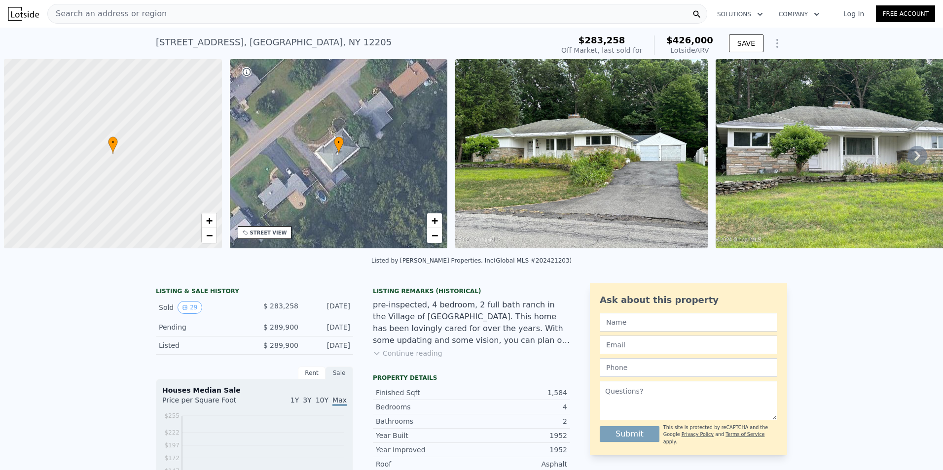
scroll to position [0, 4]
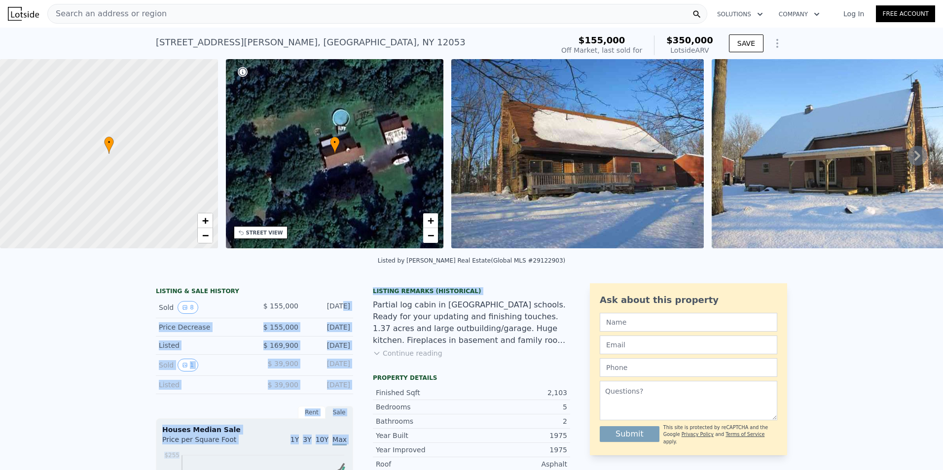
drag, startPoint x: 318, startPoint y: 318, endPoint x: 366, endPoint y: 314, distance: 48.0
drag, startPoint x: 366, startPoint y: 314, endPoint x: 333, endPoint y: 317, distance: 33.2
click at [333, 314] on div "Mar 11, 2010" at bounding box center [328, 307] width 44 height 13
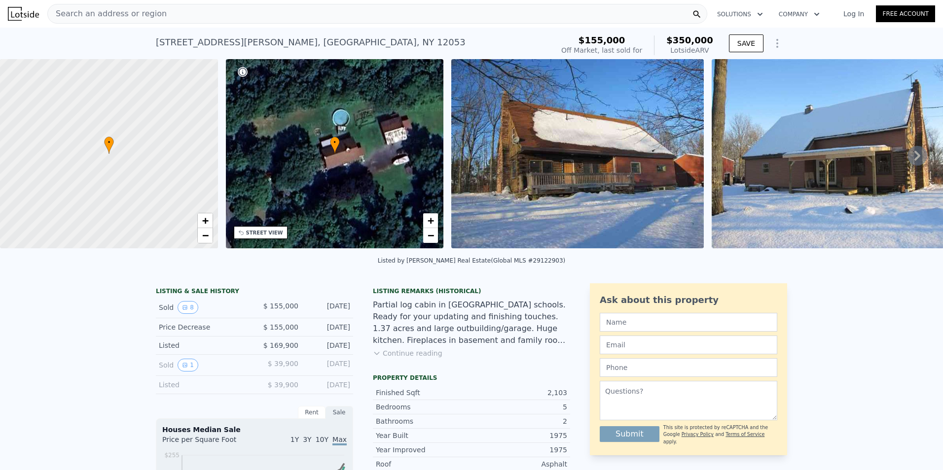
click at [333, 314] on div "Mar 11, 2010" at bounding box center [328, 307] width 44 height 13
type input "2"
type input "1"
type input "2.5"
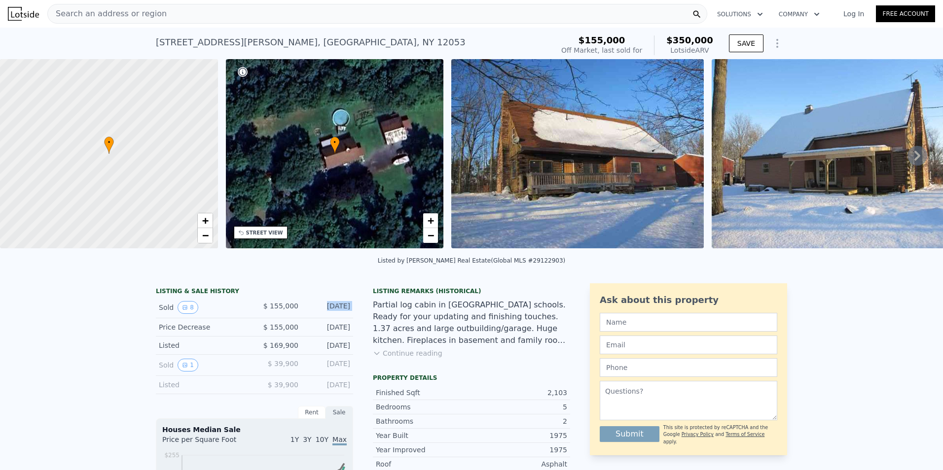
type input "1144"
type input "2200"
type input "6969.6"
type input "16988.4"
type input "$ 426,000"
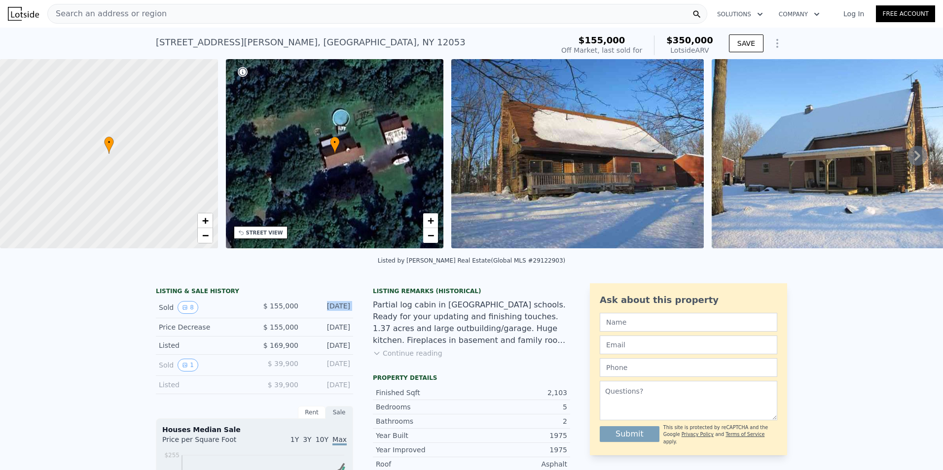
type input "5"
type input "$ 94,517"
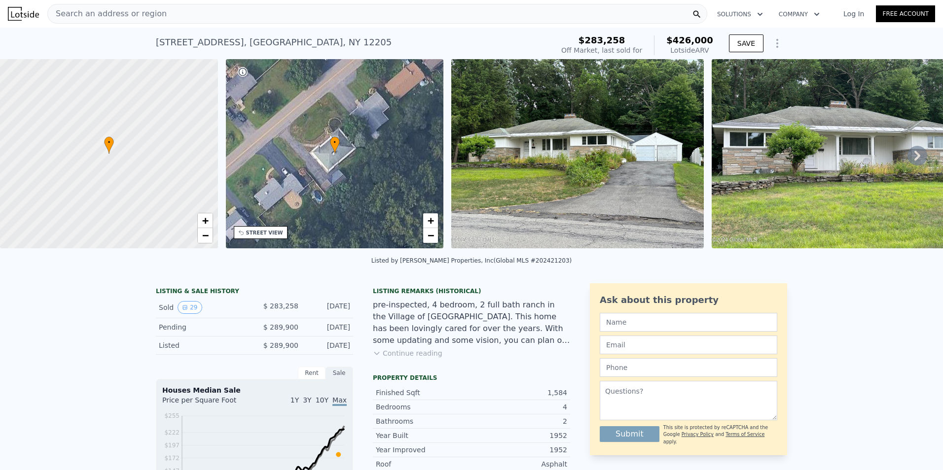
type input "0"
type input "2"
type input "738"
type input "1299"
type input "3920.3999999999996"
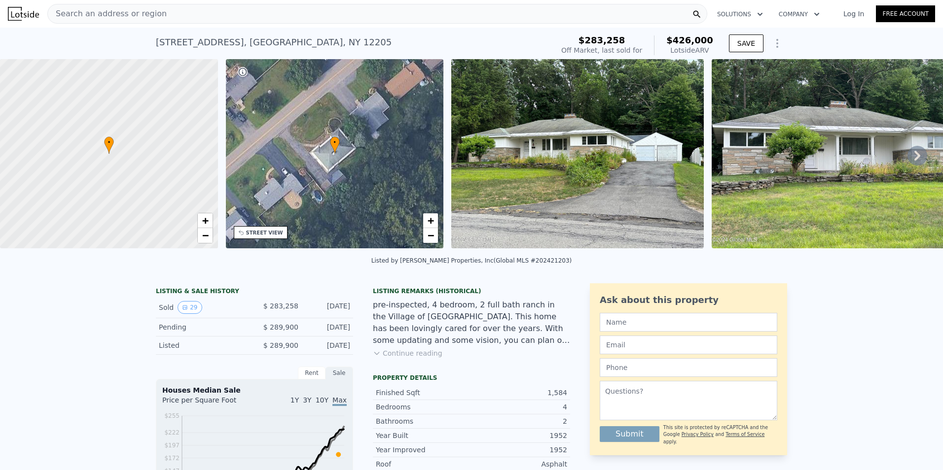
type input "11325.6"
type input "$ 216,000"
type input "-$ 29,089"
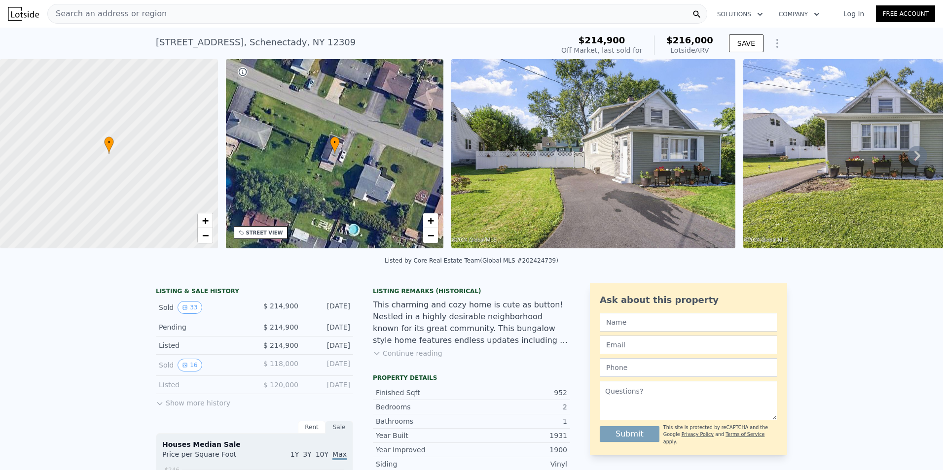
type input "1"
type input "2.5"
type input "1144"
type input "2200"
type input "6969.6"
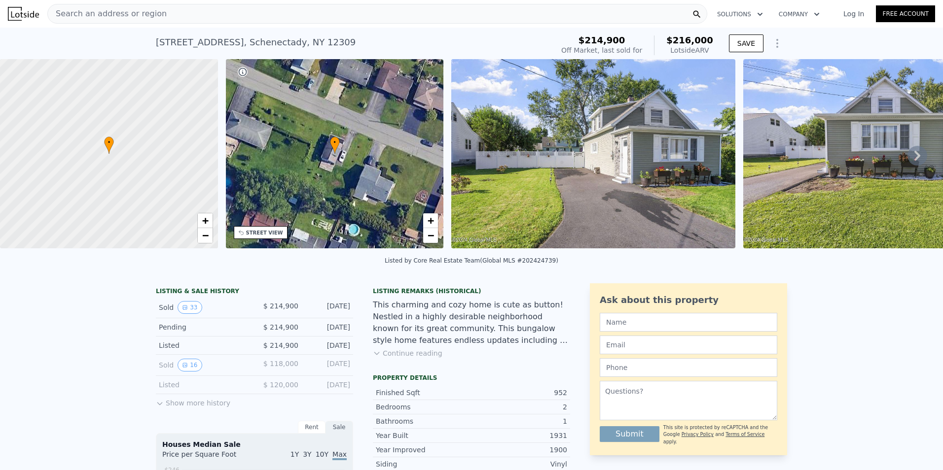
type input "16988.4"
type input "$ 426,000"
type input "$ 94,517"
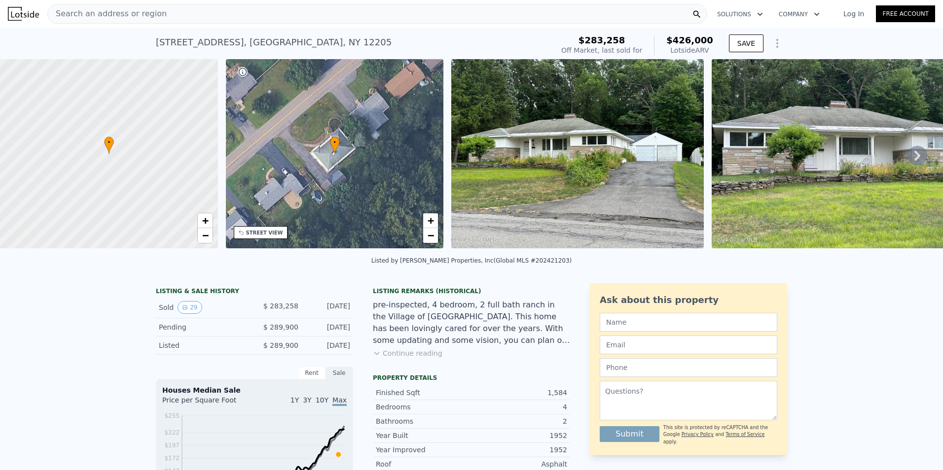
type input "0"
type input "2"
type input "738"
type input "1299"
type input "3920.3999999999996"
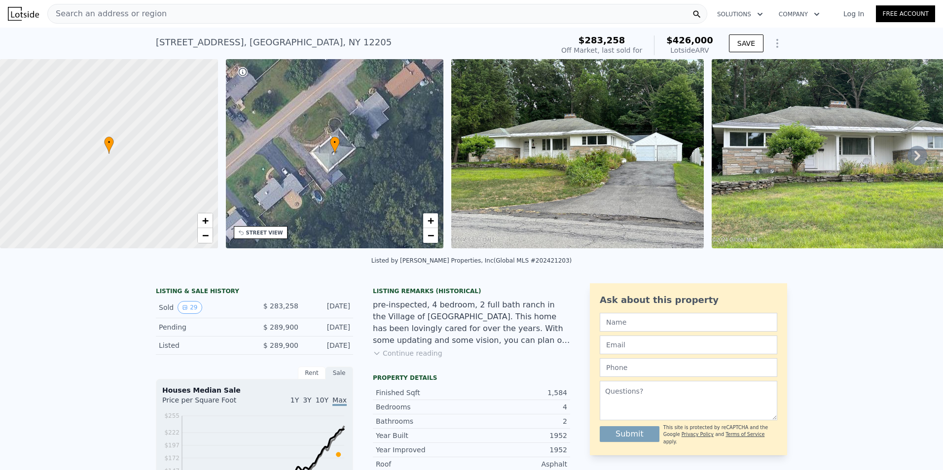
type input "11325.6"
type input "$ 216,000"
type input "-$ 29,089"
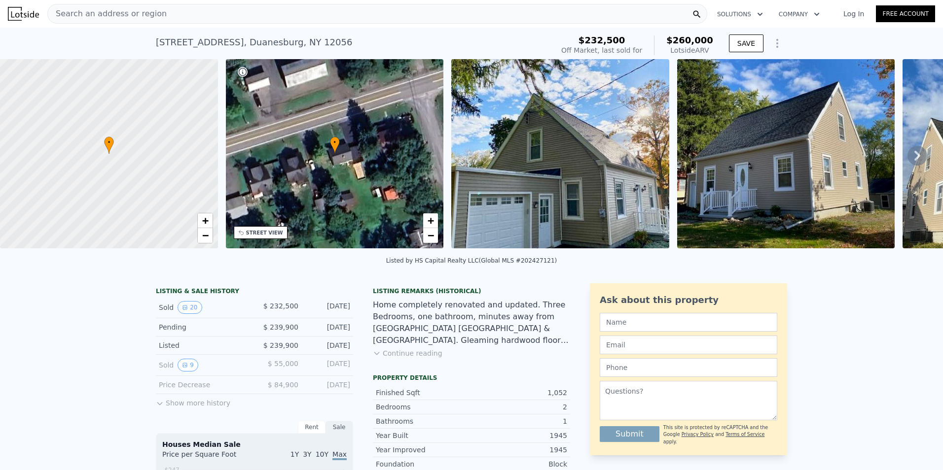
click at [694, 51] on div "Lotside ARV" at bounding box center [689, 50] width 47 height 10
type input "4"
type input "0"
type input "2"
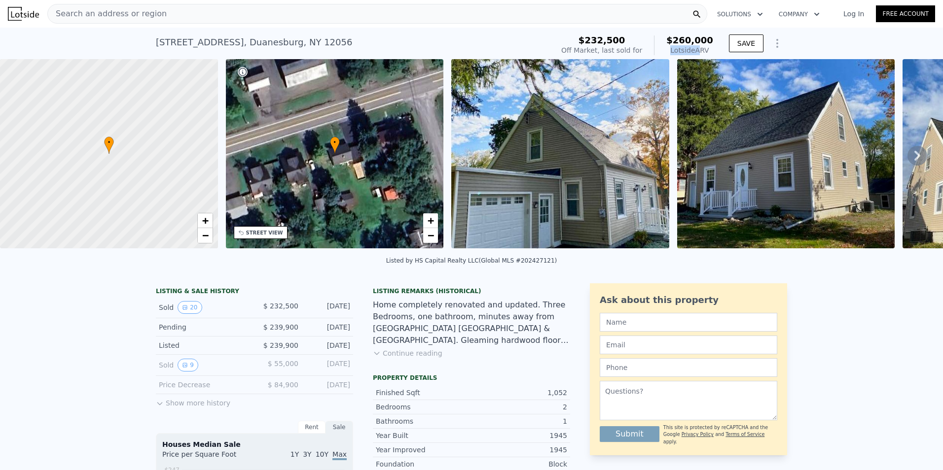
type input "738"
type input "1299"
type input "3920.3999999999996"
type input "$ 216,000"
type input "5"
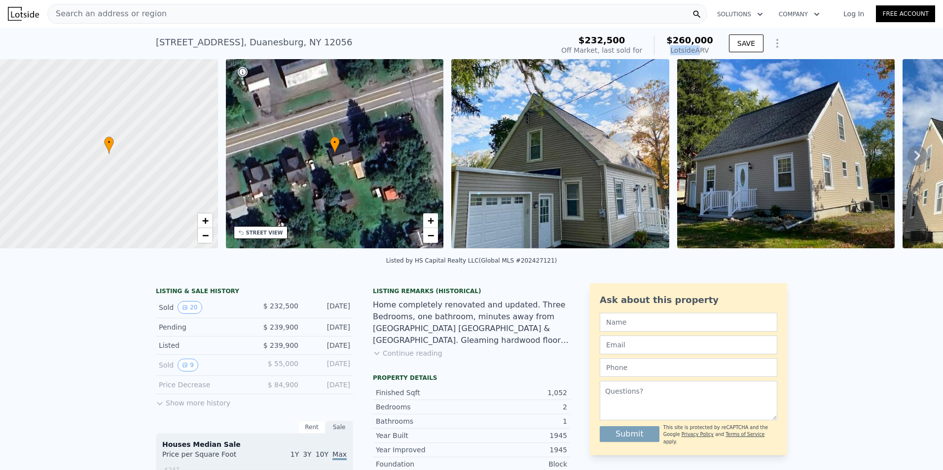
type input "-$ 29,089"
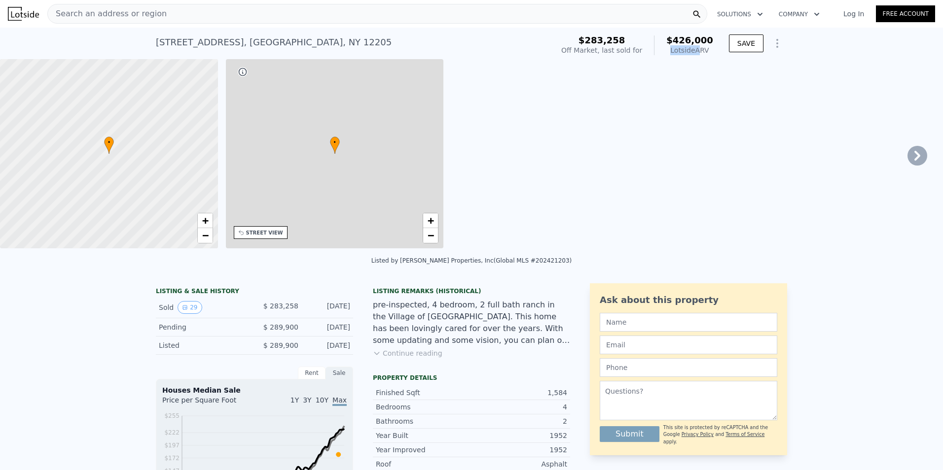
type input "1"
type input "2.5"
type input "1144"
type input "2200"
type input "6969.6"
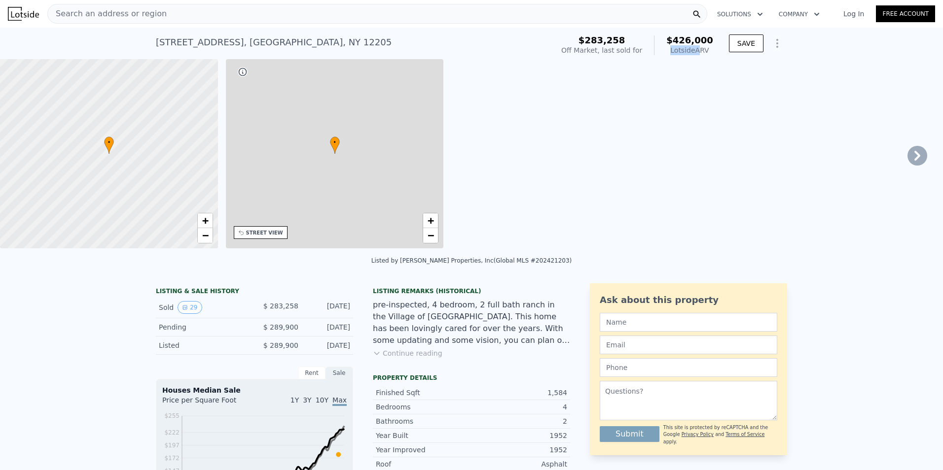
type input "16988.4"
type input "$ 426,000"
type input "$ 94,517"
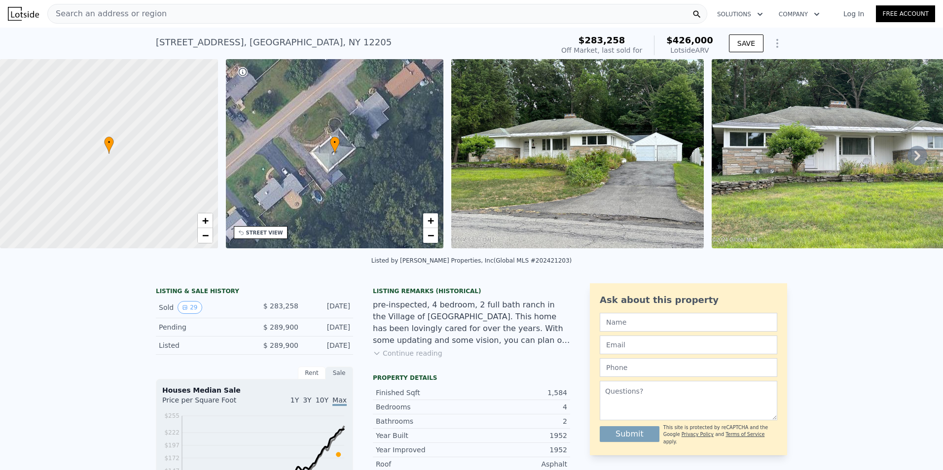
click at [708, 47] on div "Lotside ARV" at bounding box center [689, 50] width 47 height 10
click at [709, 47] on div "Lotside ARV" at bounding box center [689, 50] width 47 height 10
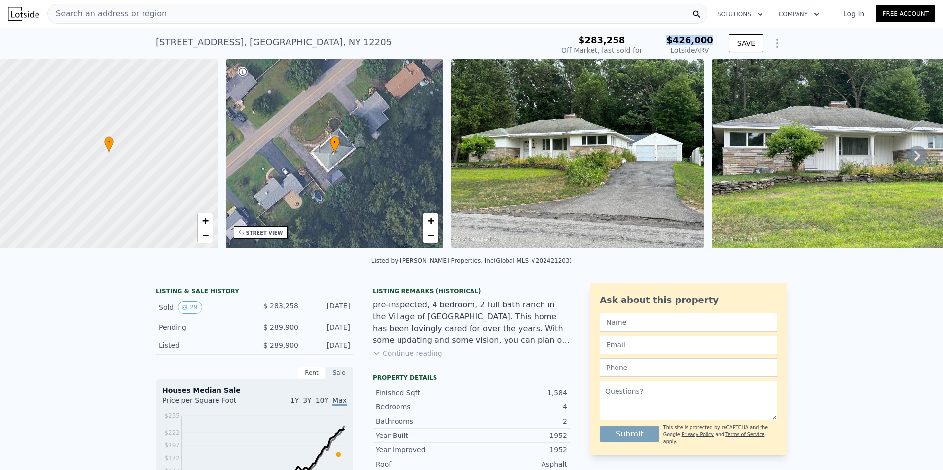
drag, startPoint x: 677, startPoint y: 37, endPoint x: 712, endPoint y: 39, distance: 35.5
click at [712, 39] on div "$283,258 Off Market, last sold for $426,000 Lotside ARV" at bounding box center [637, 46] width 160 height 28
type input "3"
type input "1"
type input "1.5"
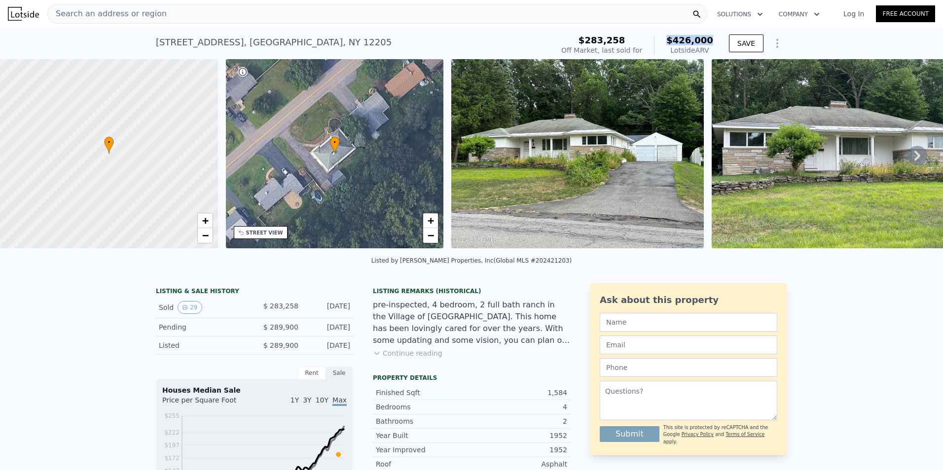
type input "1272"
type input "1298"
type input "11325.6"
type input "$ 260,000"
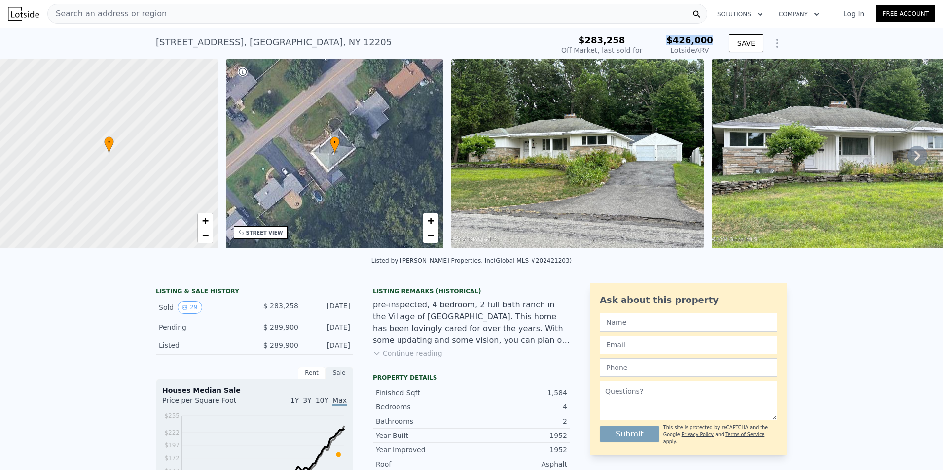
type input "4"
type input "-$ 4,371"
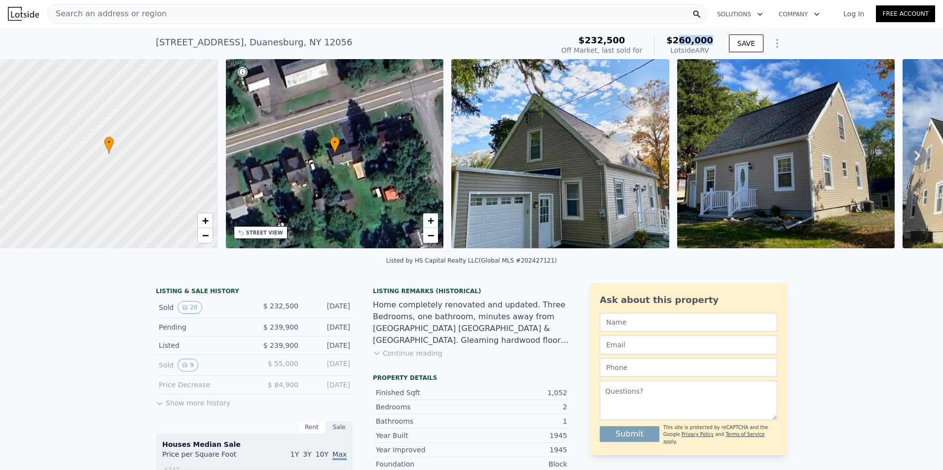
drag, startPoint x: 684, startPoint y: 40, endPoint x: 721, endPoint y: 41, distance: 37.5
click at [721, 41] on div "$232,500 Off Market, last sold for $260,000 Lotside ARV SAVE" at bounding box center [672, 46] width 230 height 28
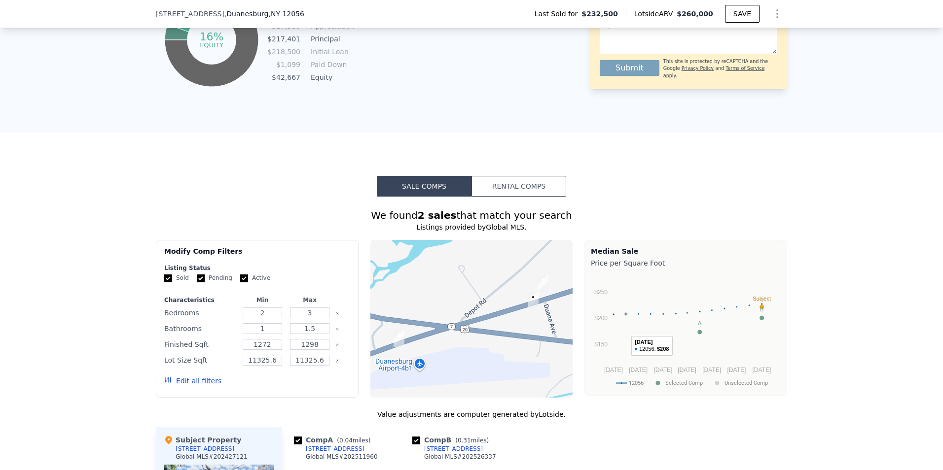
scroll to position [1032, 0]
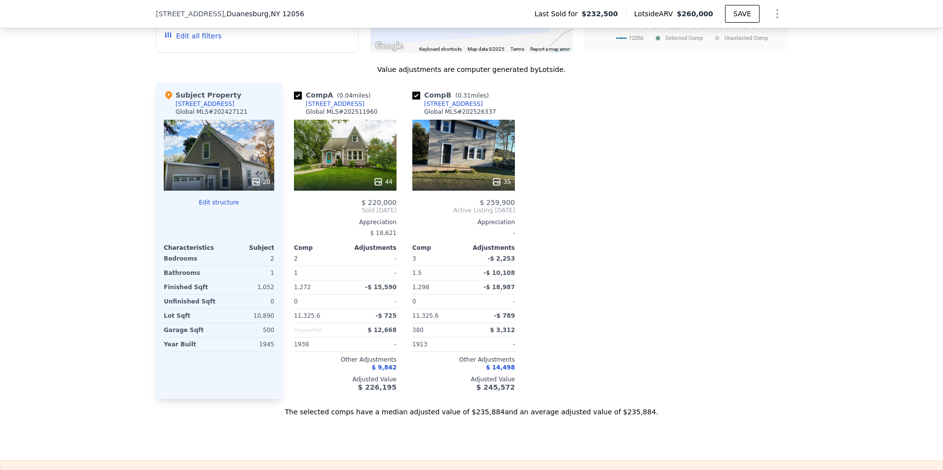
click at [329, 108] on div "[STREET_ADDRESS]" at bounding box center [335, 104] width 59 height 8
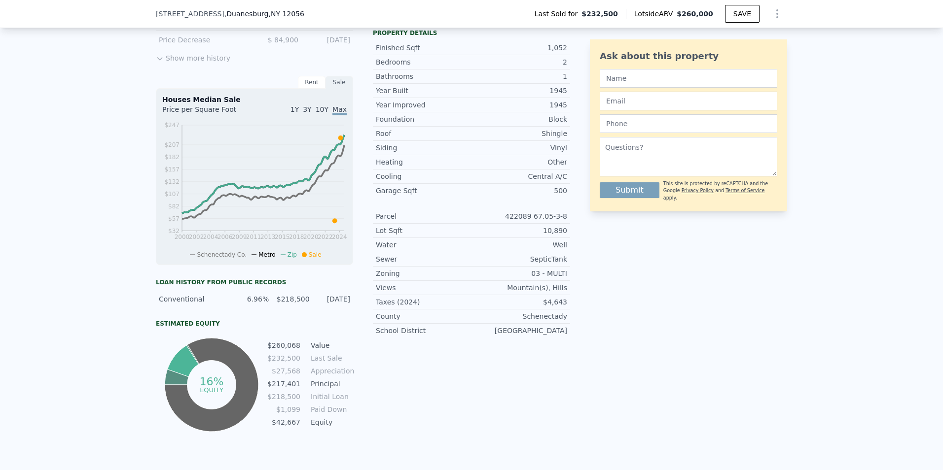
scroll to position [46, 0]
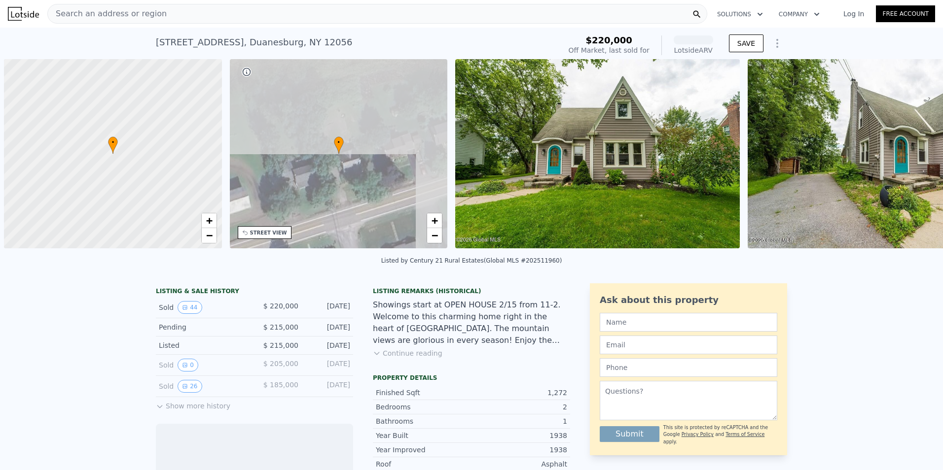
scroll to position [0, 4]
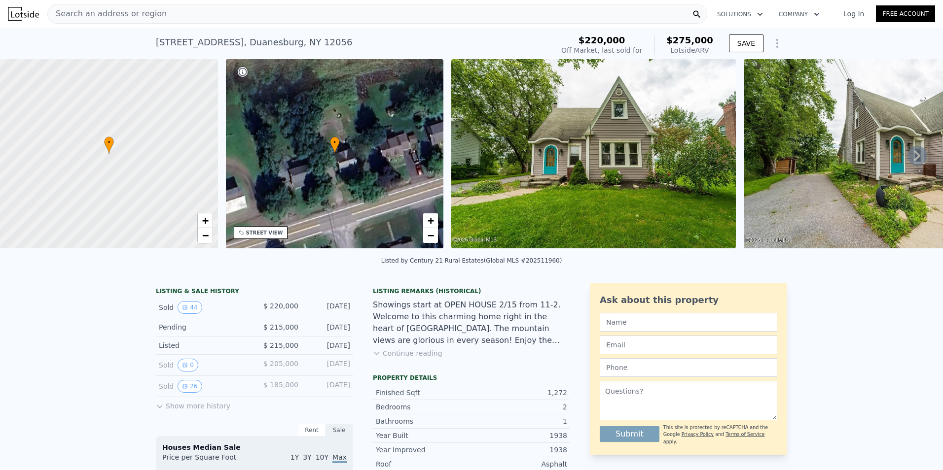
click at [156, 411] on icon at bounding box center [160, 407] width 8 height 8
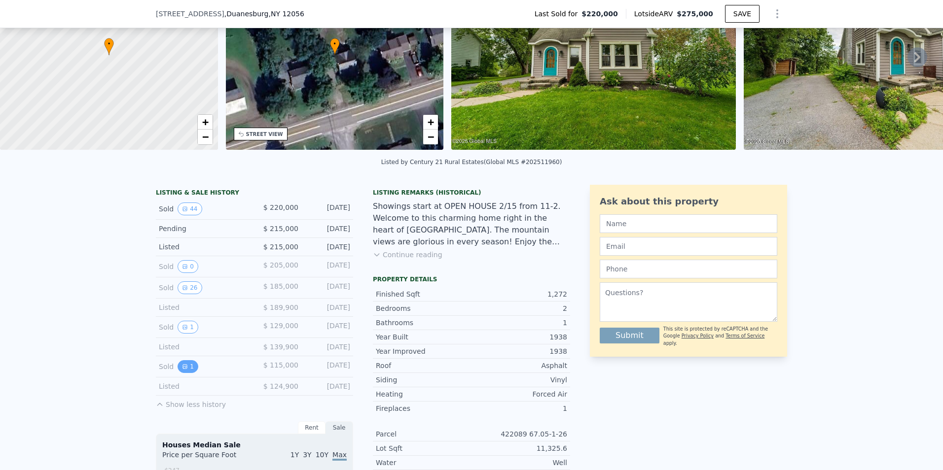
click at [182, 370] on icon "View historical data" at bounding box center [185, 367] width 6 height 6
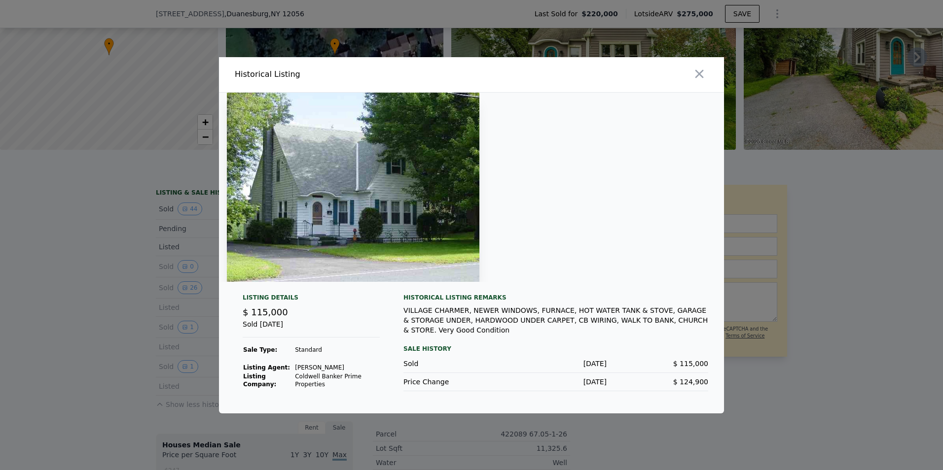
click at [154, 350] on div at bounding box center [471, 235] width 943 height 470
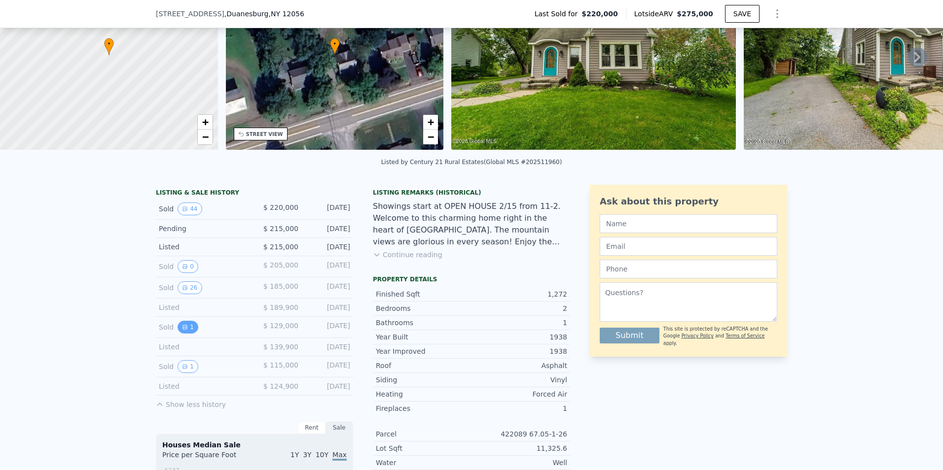
click at [177, 334] on button "1" at bounding box center [187, 327] width 21 height 13
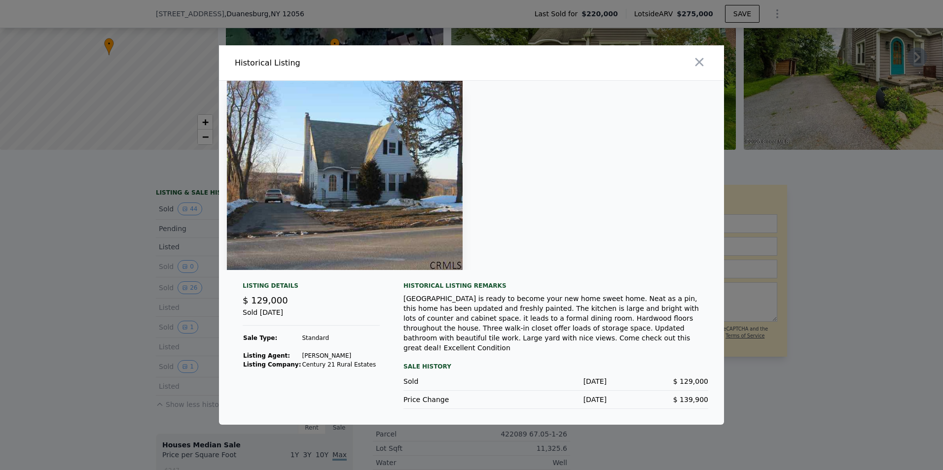
click at [121, 304] on div at bounding box center [471, 235] width 943 height 470
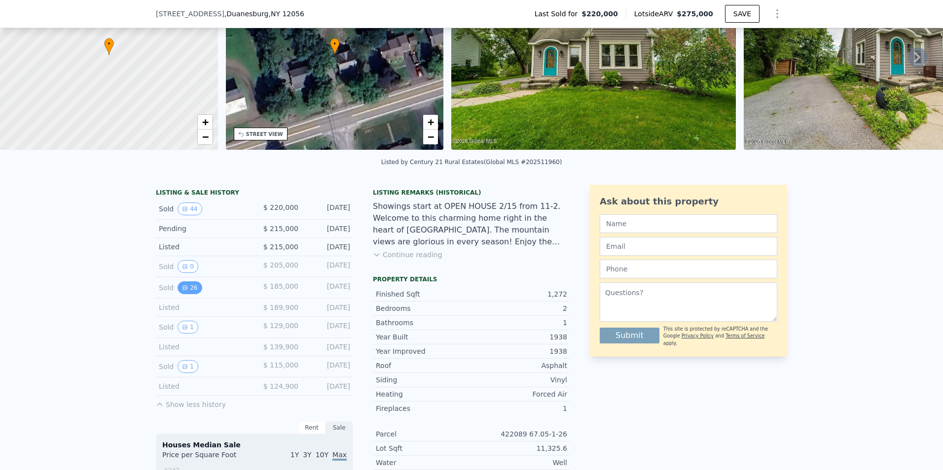
click at [186, 294] on button "26" at bounding box center [189, 288] width 24 height 13
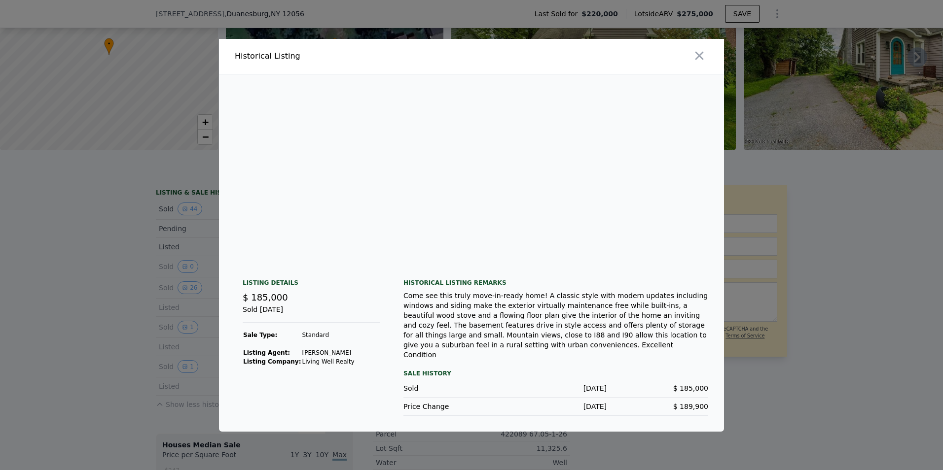
scroll to position [0, 3928]
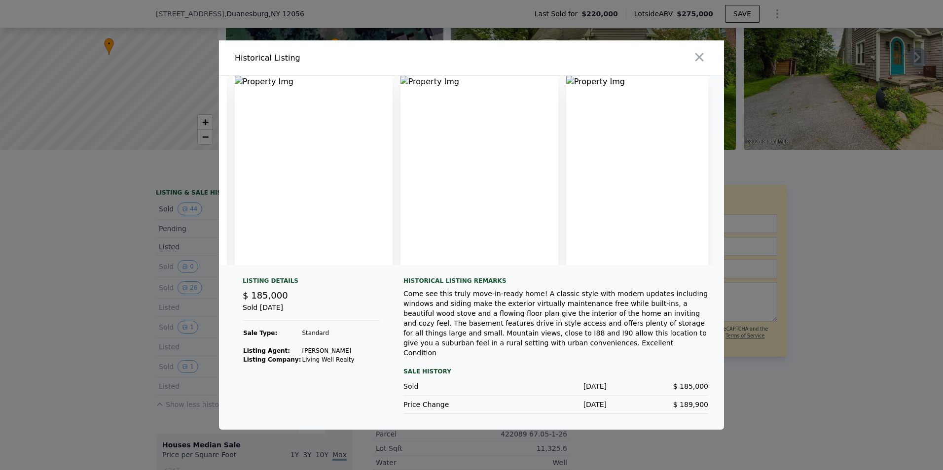
click at [792, 298] on div at bounding box center [471, 235] width 943 height 470
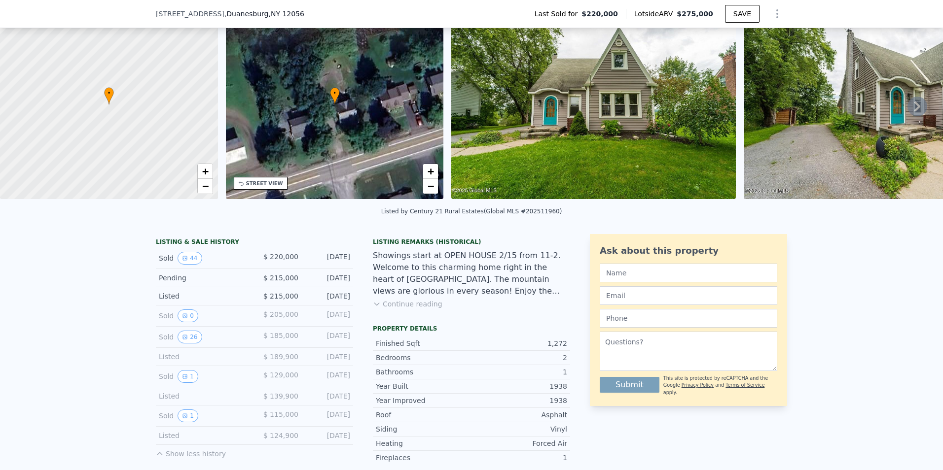
scroll to position [0, 0]
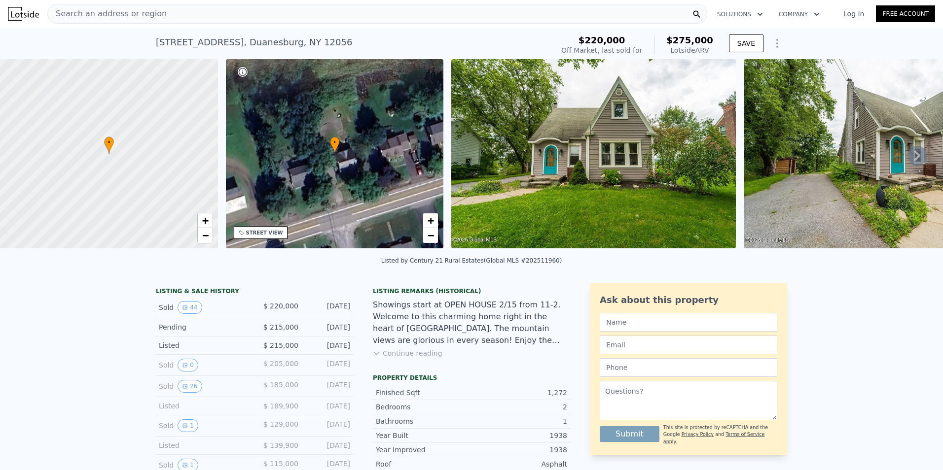
click at [127, 137] on div at bounding box center [108, 153] width 261 height 227
click at [199, 12] on div "Search an address or region" at bounding box center [377, 14] width 660 height 20
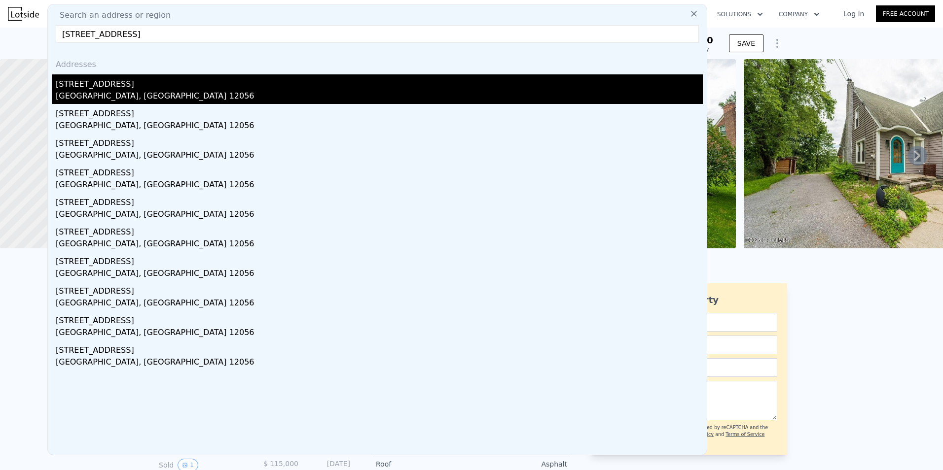
type input "[STREET_ADDRESS]"
click at [136, 85] on div "[STREET_ADDRESS]" at bounding box center [379, 82] width 647 height 16
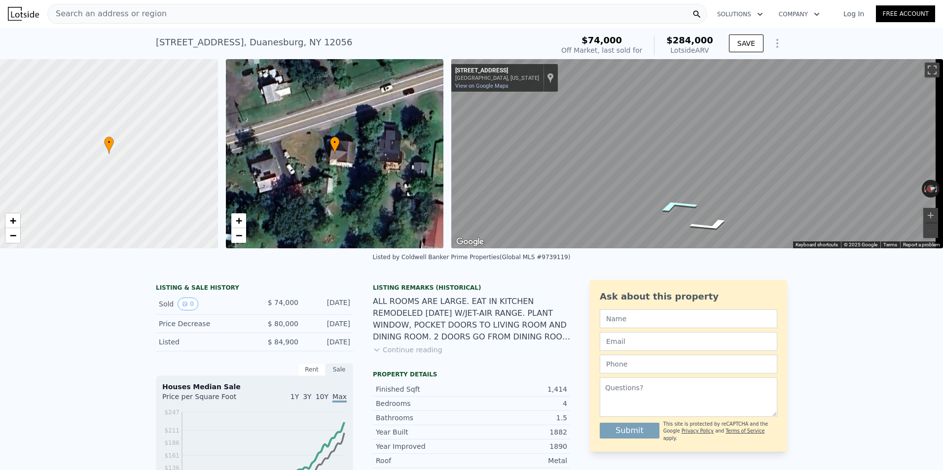
click at [678, 212] on icon "Go East, Duanesburg Rd" at bounding box center [675, 206] width 73 height 20
click at [677, 211] on icon "Go East, Duanesburg Rd" at bounding box center [675, 206] width 73 height 20
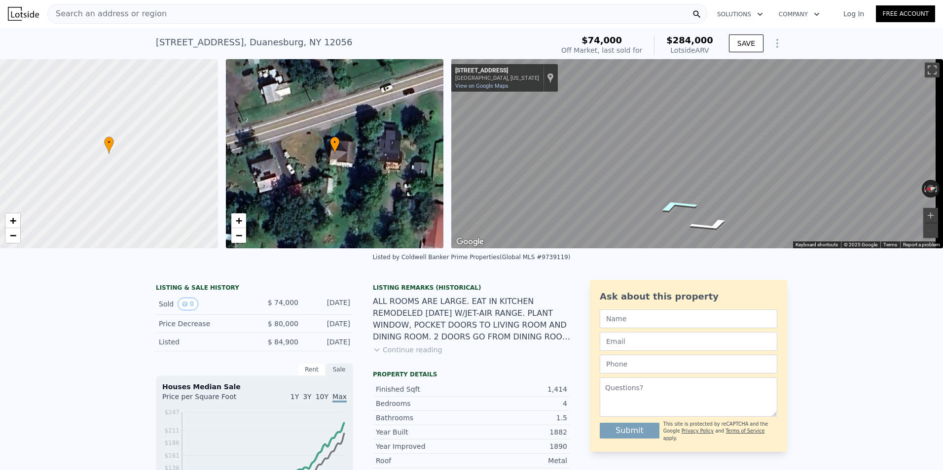
click at [677, 211] on icon "Go East, Duanesburg Rd" at bounding box center [675, 206] width 73 height 20
click at [655, 203] on icon "Go East, Duanesburg Rd" at bounding box center [658, 205] width 60 height 22
click at [173, 19] on div "Search an address or region" at bounding box center [377, 14] width 660 height 20
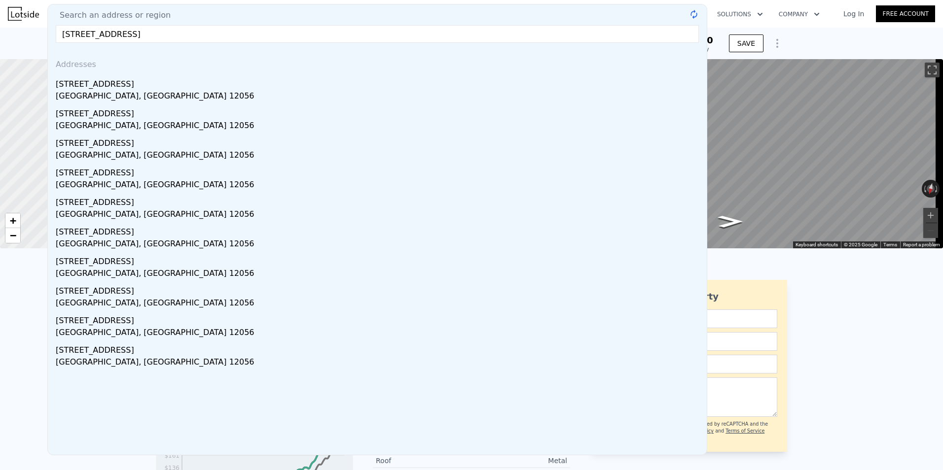
type input "[STREET_ADDRESS]"
click at [172, 77] on div "[STREET_ADDRESS]" at bounding box center [379, 82] width 647 height 16
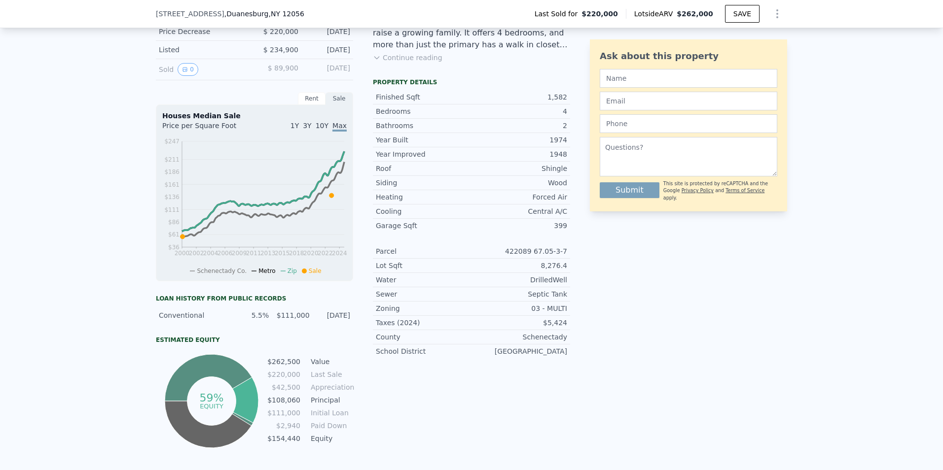
scroll to position [194, 0]
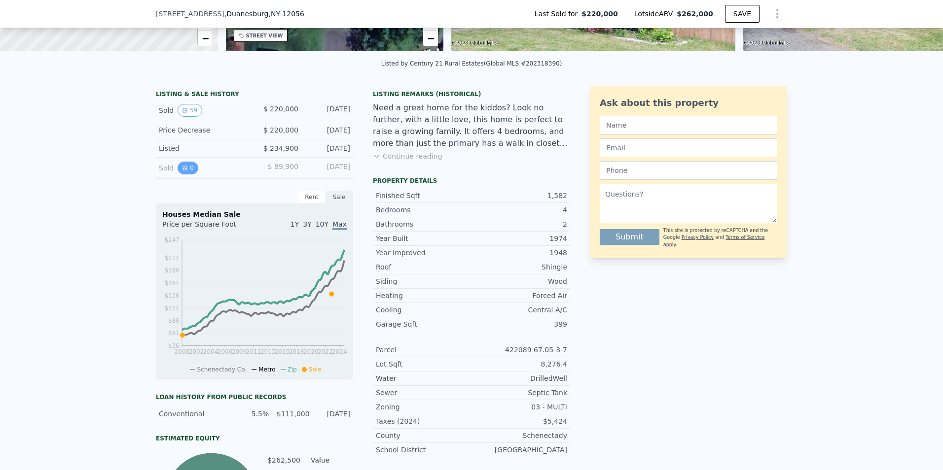
click at [186, 175] on button "0" at bounding box center [187, 168] width 21 height 13
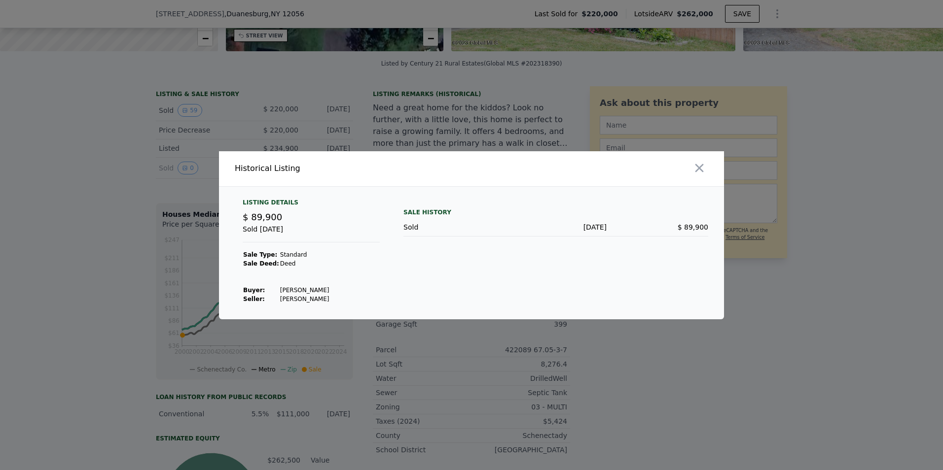
click at [147, 184] on div at bounding box center [471, 235] width 943 height 470
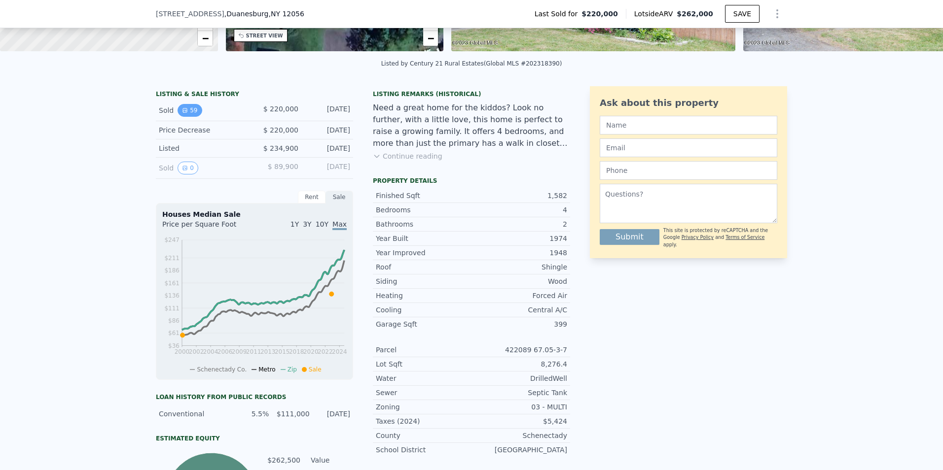
click at [183, 117] on button "59" at bounding box center [189, 110] width 24 height 13
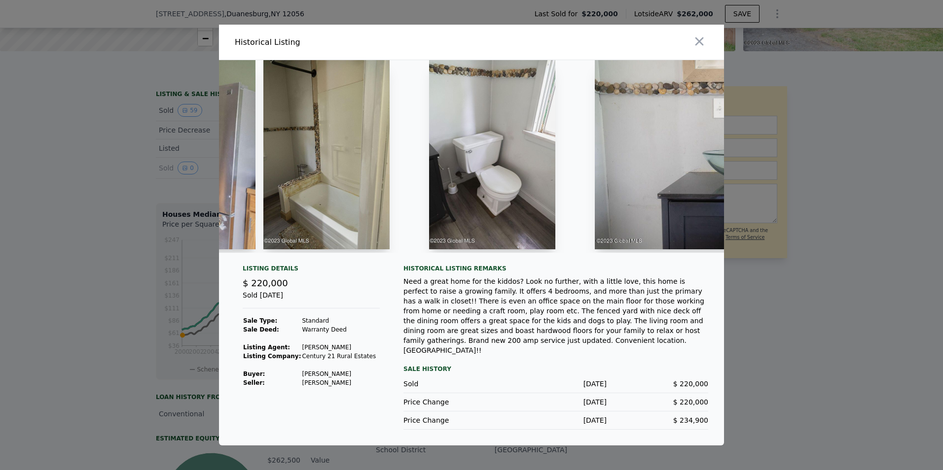
scroll to position [0, 3556]
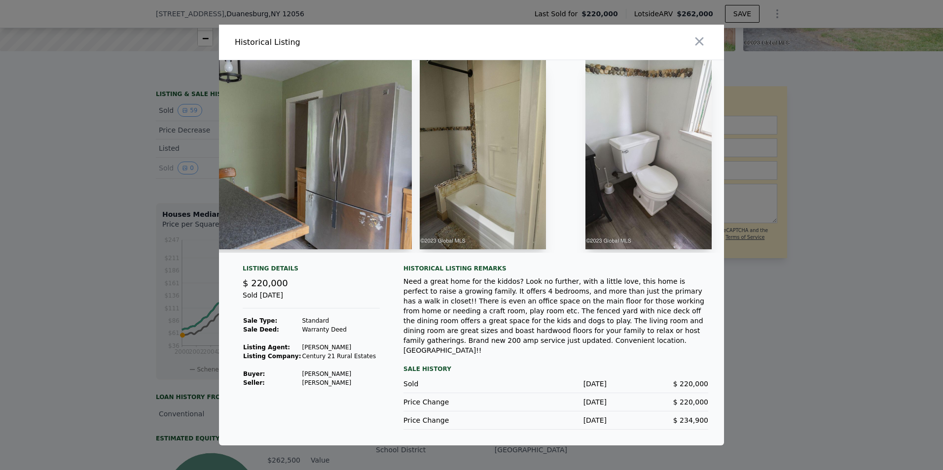
click at [261, 237] on img at bounding box center [270, 154] width 284 height 189
drag, startPoint x: 210, startPoint y: 194, endPoint x: 202, endPoint y: 194, distance: 7.4
click at [202, 193] on div at bounding box center [471, 235] width 943 height 470
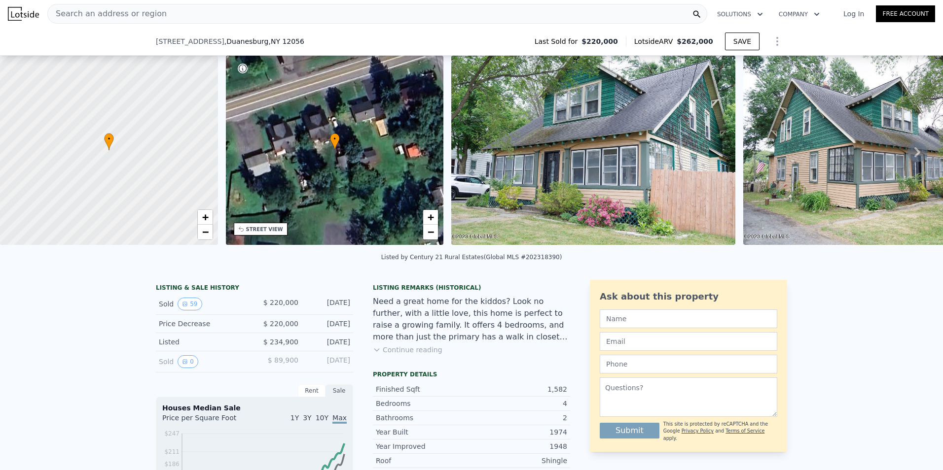
scroll to position [342, 0]
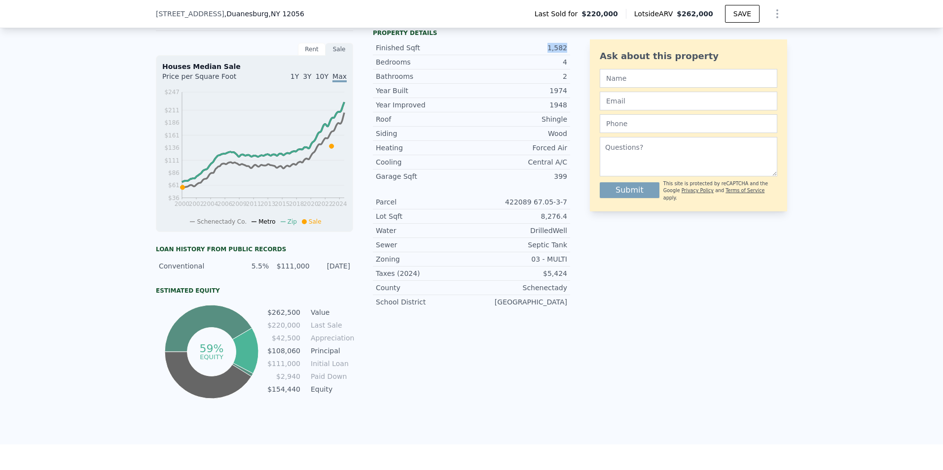
drag, startPoint x: 549, startPoint y: 56, endPoint x: 562, endPoint y: 56, distance: 12.8
click at [562, 53] on div "1,582" at bounding box center [519, 48] width 96 height 10
drag, startPoint x: 562, startPoint y: 56, endPoint x: 545, endPoint y: 66, distance: 19.9
click at [545, 66] on div "4" at bounding box center [519, 62] width 96 height 10
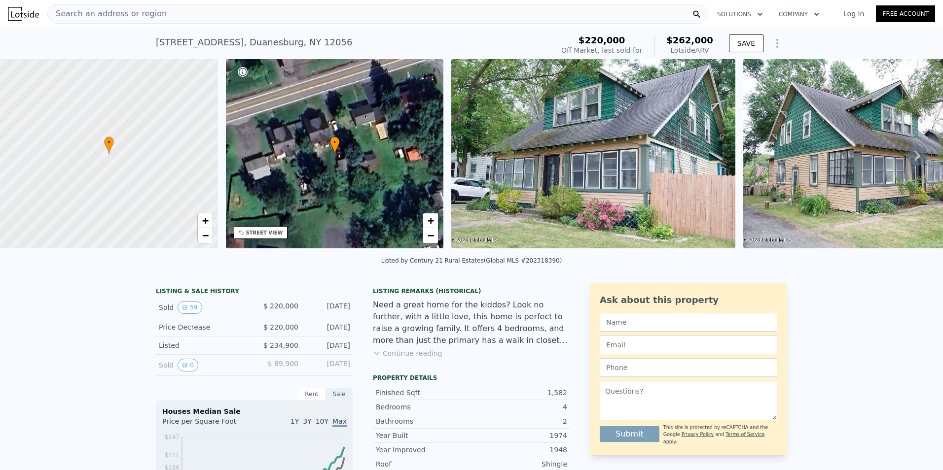
click at [121, 152] on div at bounding box center [108, 153] width 261 height 227
click at [133, 159] on div at bounding box center [108, 153] width 261 height 227
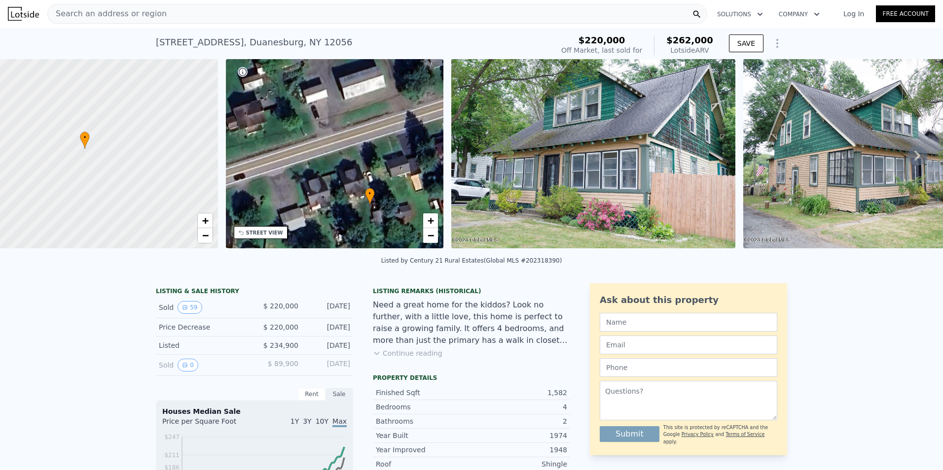
drag, startPoint x: 301, startPoint y: 140, endPoint x: 336, endPoint y: 191, distance: 62.1
click at [336, 191] on div "• + −" at bounding box center [335, 153] width 218 height 189
drag, startPoint x: 350, startPoint y: 154, endPoint x: 328, endPoint y: 191, distance: 43.3
click at [328, 191] on div "• + −" at bounding box center [335, 153] width 218 height 189
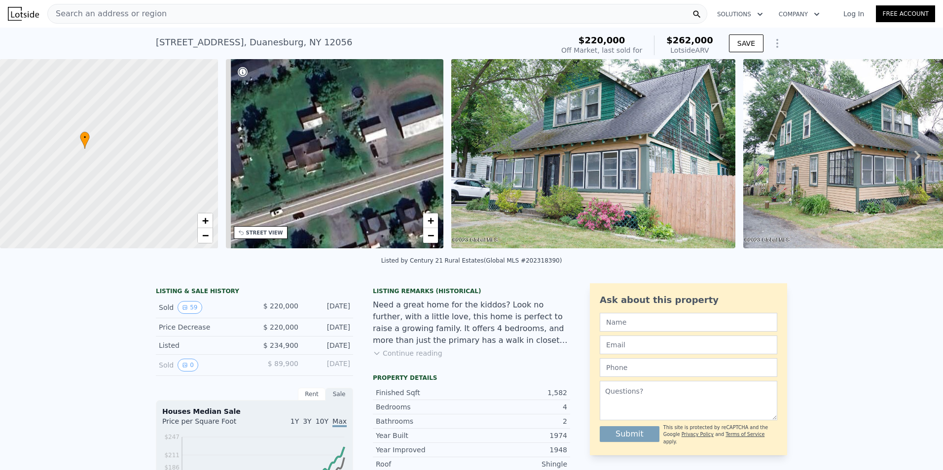
drag, startPoint x: 309, startPoint y: 157, endPoint x: 390, endPoint y: 158, distance: 80.9
click at [390, 158] on div "• + −" at bounding box center [335, 153] width 218 height 189
click at [310, 153] on div "• + −" at bounding box center [335, 153] width 218 height 189
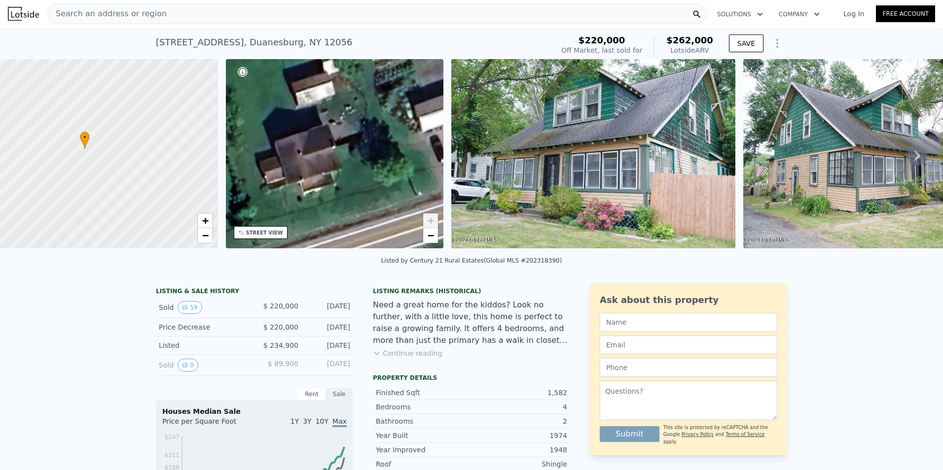
click at [277, 20] on div "Search an address or region" at bounding box center [377, 14] width 660 height 20
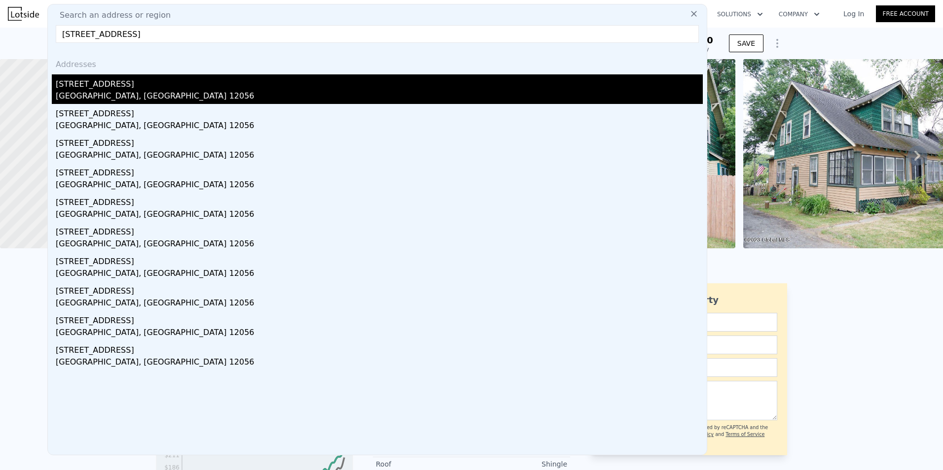
type input "[STREET_ADDRESS]"
click at [172, 80] on div "[STREET_ADDRESS]" at bounding box center [379, 82] width 647 height 16
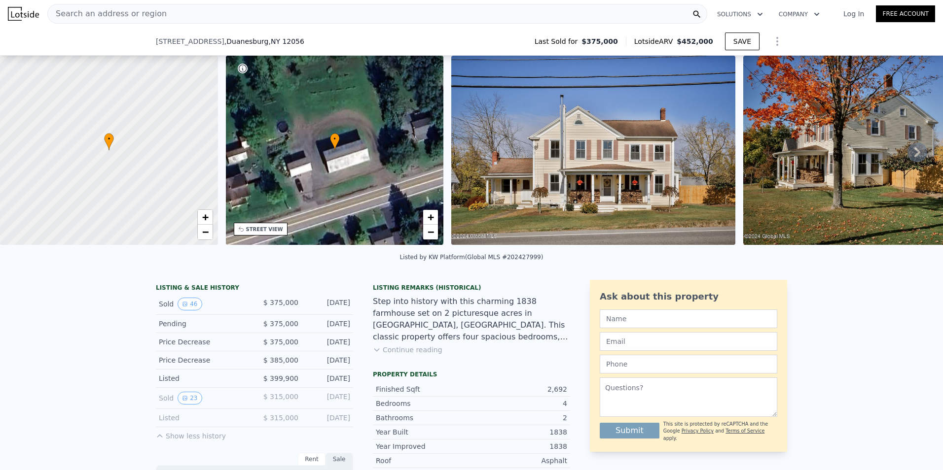
scroll to position [46, 0]
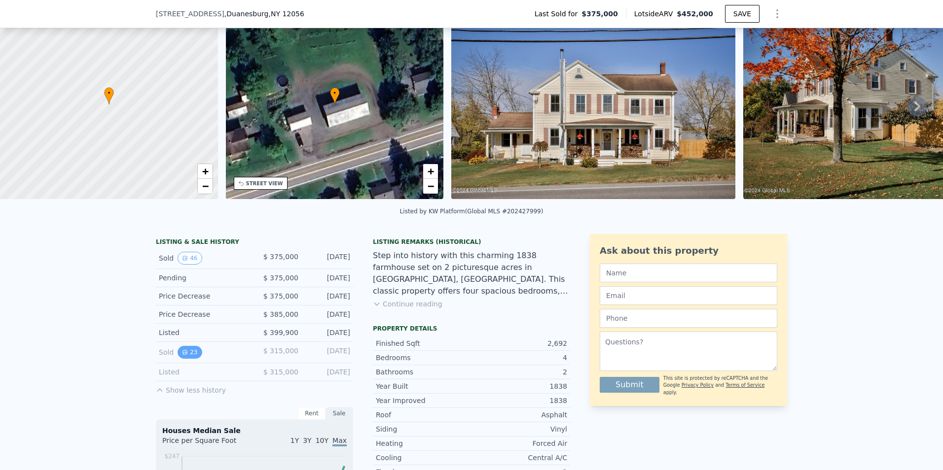
click at [177, 355] on button "23" at bounding box center [189, 352] width 24 height 13
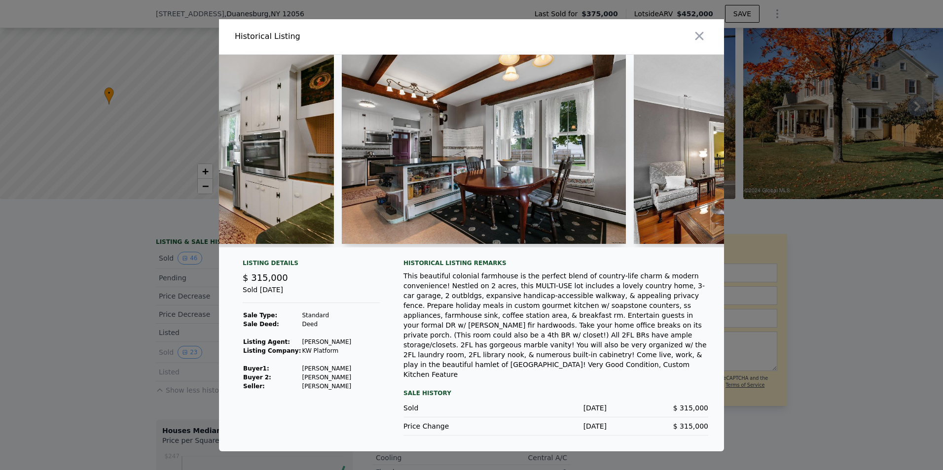
scroll to position [0, 1106]
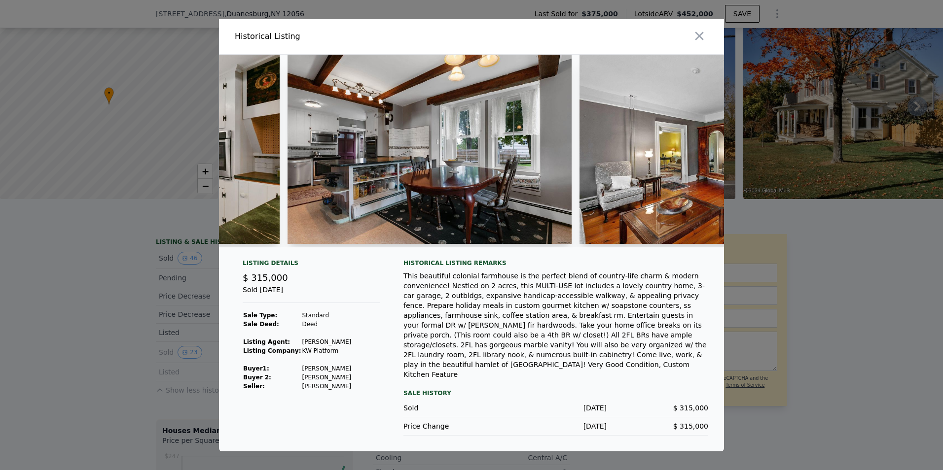
drag, startPoint x: 378, startPoint y: 252, endPoint x: 395, endPoint y: 254, distance: 16.9
click at [394, 247] on div at bounding box center [471, 151] width 505 height 193
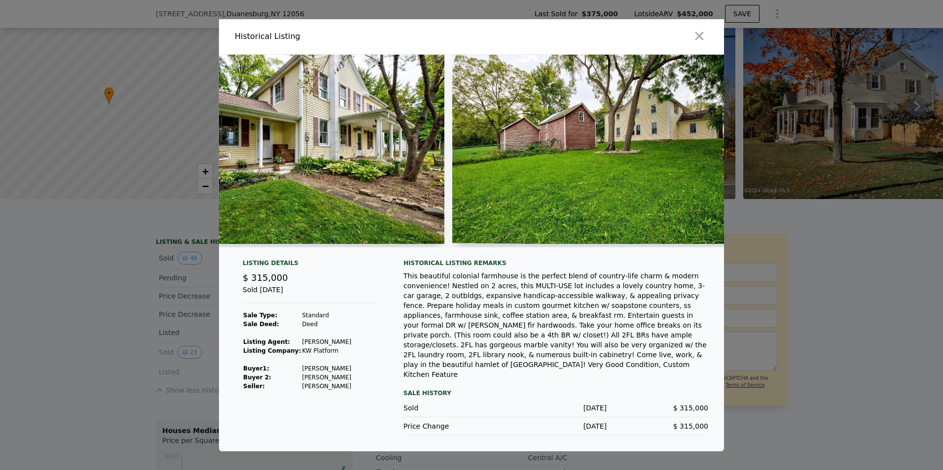
scroll to position [0, 3993]
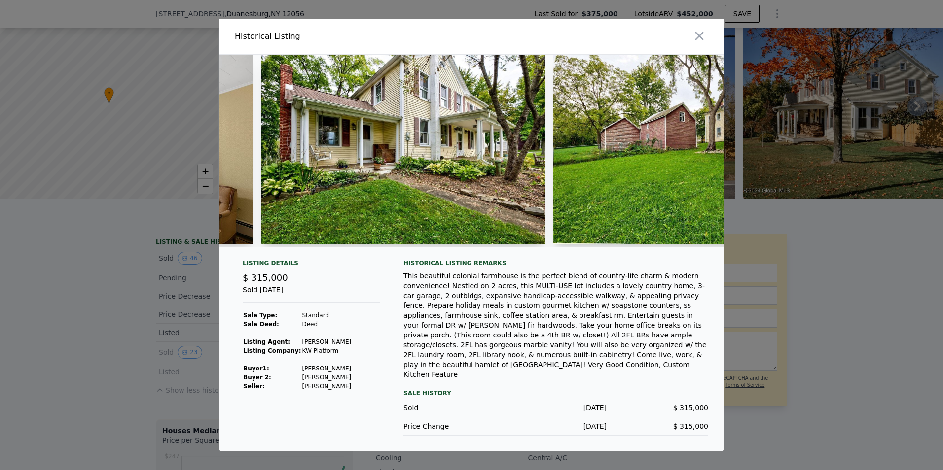
click at [757, 274] on div at bounding box center [471, 235] width 943 height 470
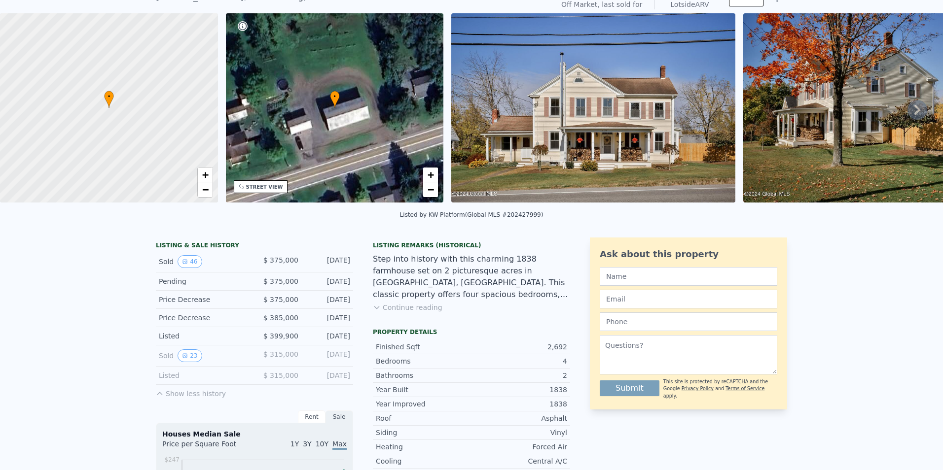
scroll to position [0, 0]
